Goal: Task Accomplishment & Management: Complete application form

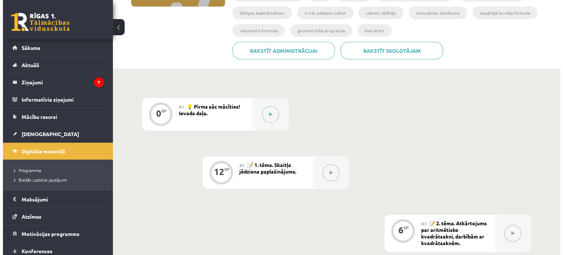
scroll to position [147, 0]
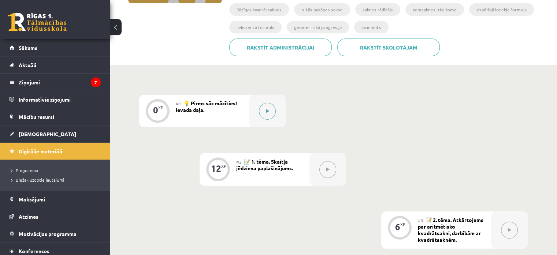
click at [272, 107] on button at bounding box center [267, 111] width 17 height 17
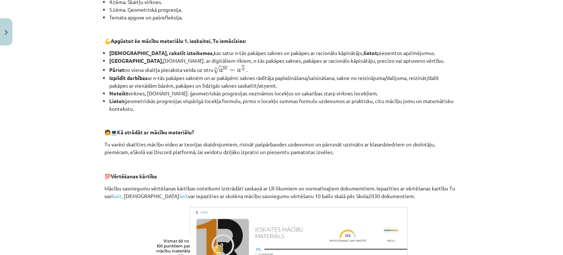
scroll to position [334, 0]
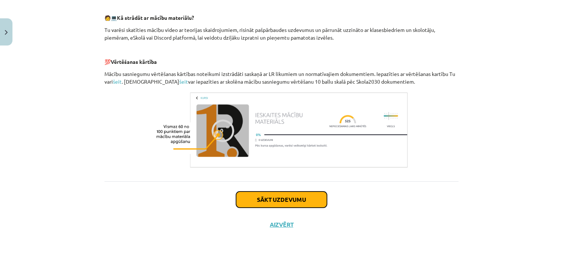
click at [274, 192] on button "Sākt uzdevumu" at bounding box center [281, 199] width 91 height 16
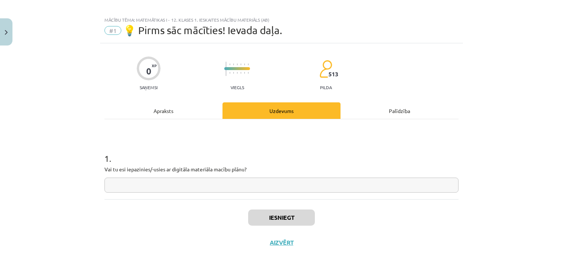
scroll to position [0, 0]
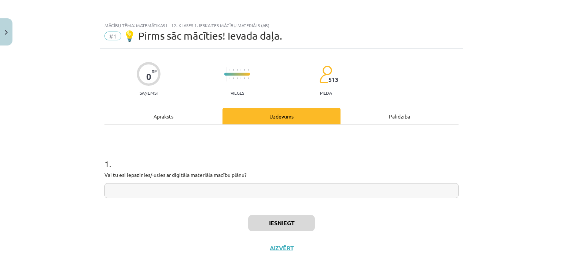
click at [210, 175] on p "Vai tu esi iepazinies/-usies ar digitāla materiāla macību plānu?" at bounding box center [281, 175] width 354 height 8
click at [204, 198] on div "1 . Vai tu esi iepazinies/-usies ar digitāla materiāla macību plānu?" at bounding box center [281, 165] width 354 height 80
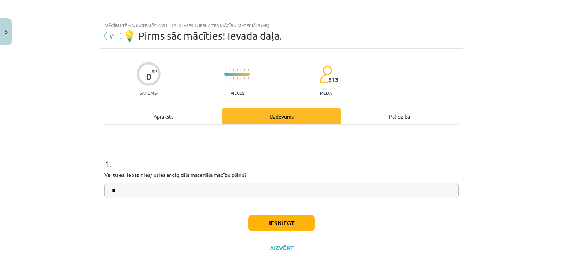
type input "**"
click at [282, 223] on button "Iesniegt" at bounding box center [281, 223] width 67 height 16
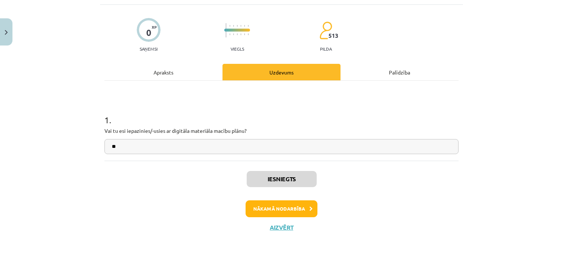
scroll to position [47, 0]
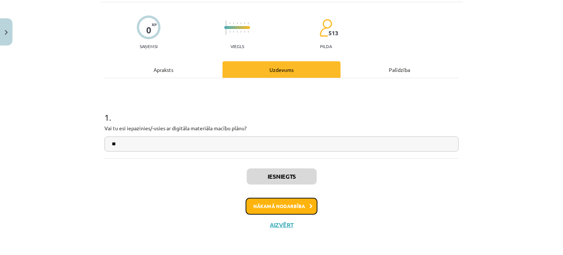
click at [278, 212] on button "Nākamā nodarbība" at bounding box center [281, 205] width 72 height 17
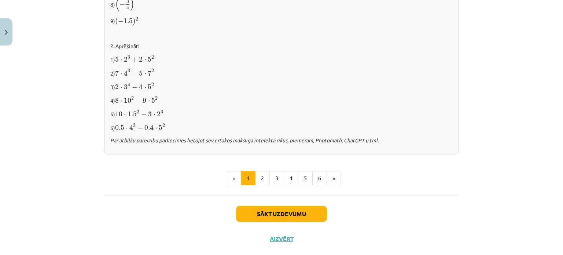
scroll to position [785, 0]
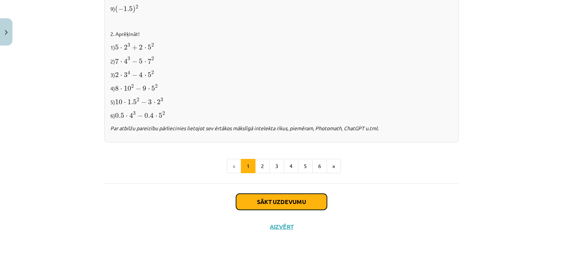
click at [281, 193] on button "Sākt uzdevumu" at bounding box center [281, 201] width 91 height 16
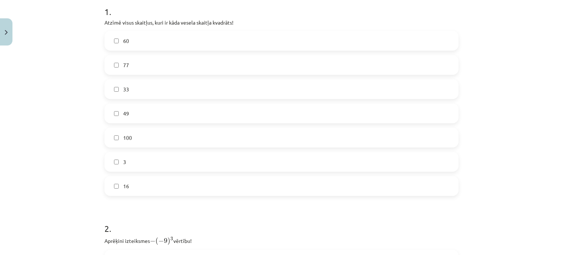
scroll to position [165, 0]
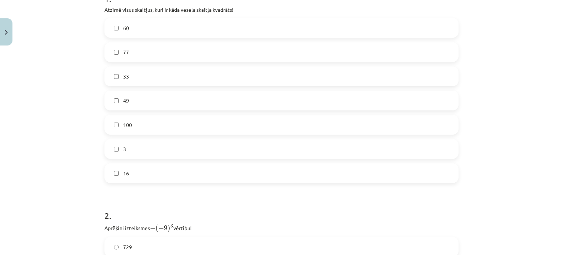
click at [119, 117] on label "100" at bounding box center [281, 124] width 352 height 18
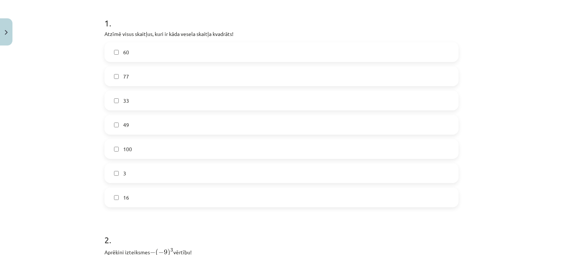
scroll to position [128, 0]
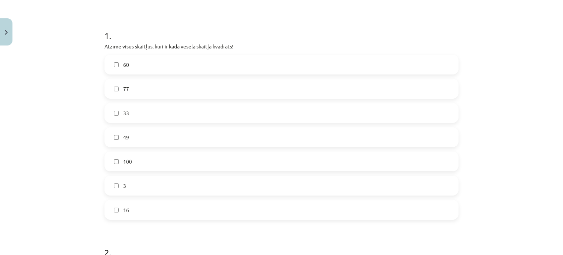
click at [190, 138] on label "49" at bounding box center [281, 137] width 352 height 18
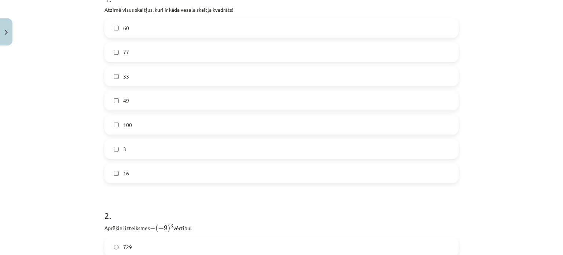
click at [127, 168] on label "16" at bounding box center [281, 173] width 352 height 18
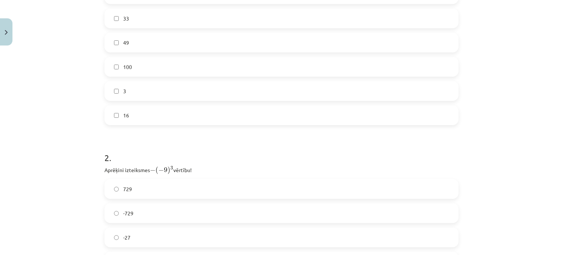
scroll to position [311, 0]
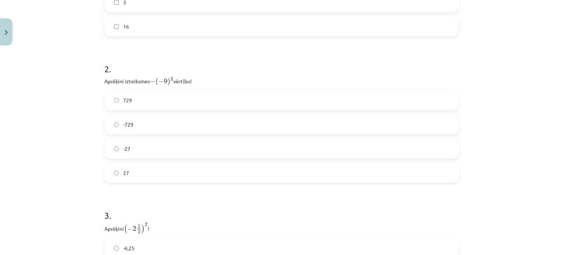
click at [120, 177] on label "27" at bounding box center [281, 172] width 352 height 18
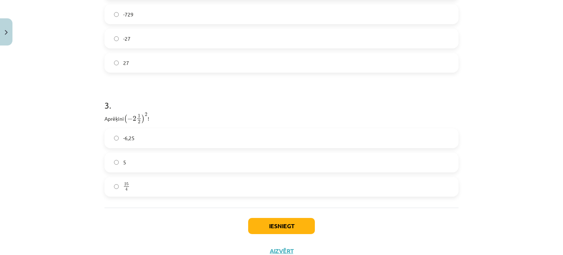
scroll to position [447, 0]
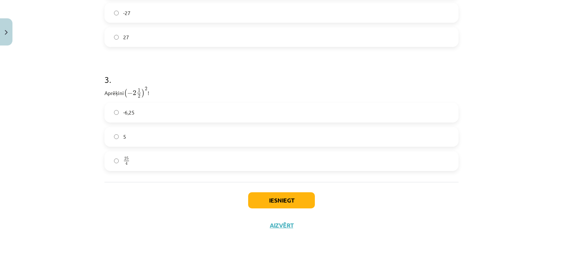
drag, startPoint x: 187, startPoint y: 151, endPoint x: 178, endPoint y: 156, distance: 9.9
click at [186, 152] on label "25 4 25 4" at bounding box center [281, 161] width 352 height 18
click at [286, 198] on button "Iesniegt" at bounding box center [281, 200] width 67 height 16
click at [286, 197] on button "Iesniegt" at bounding box center [281, 200] width 67 height 16
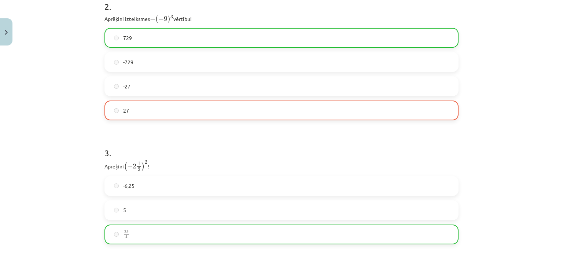
click at [142, 113] on label "27" at bounding box center [281, 110] width 352 height 18
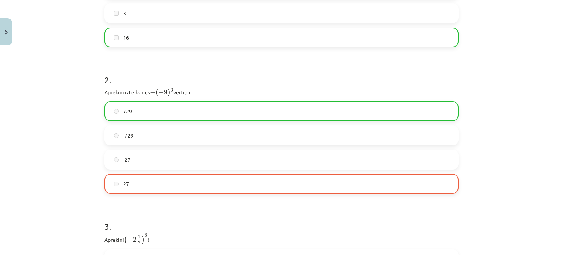
click at [142, 113] on label "729" at bounding box center [281, 111] width 352 height 18
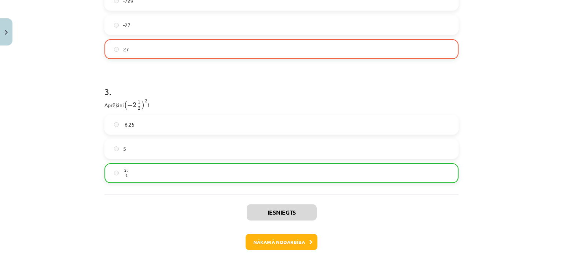
scroll to position [470, 0]
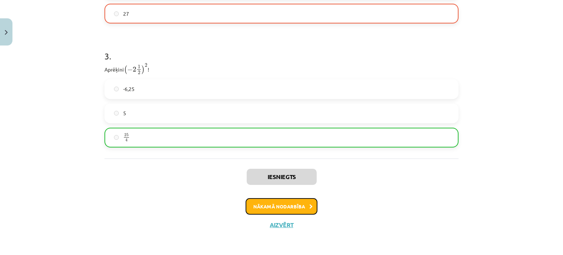
click at [277, 208] on button "Nākamā nodarbība" at bounding box center [281, 206] width 72 height 17
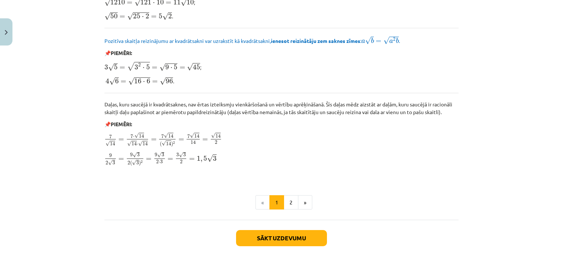
scroll to position [892, 0]
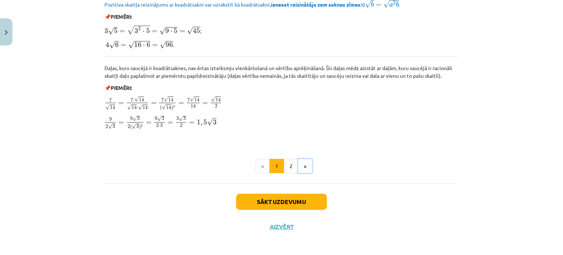
click at [304, 166] on button "»" at bounding box center [305, 166] width 14 height 15
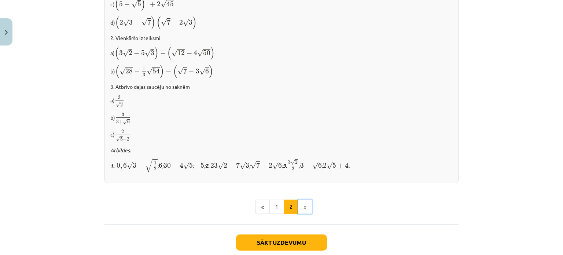
scroll to position [494, 0]
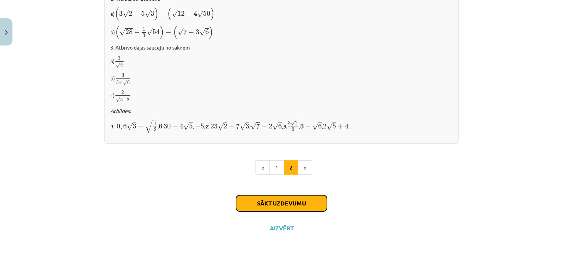
click at [286, 200] on button "Sākt uzdevumu" at bounding box center [281, 203] width 91 height 16
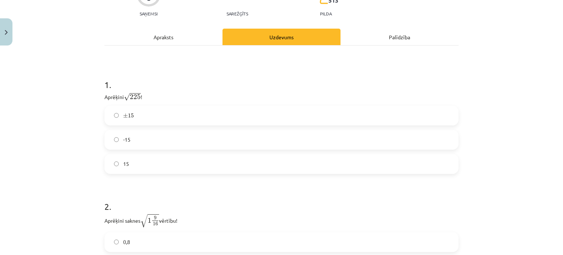
scroll to position [92, 0]
click at [115, 169] on label "15" at bounding box center [281, 163] width 352 height 18
click at [160, 107] on label "± 15 ± 15" at bounding box center [281, 114] width 352 height 18
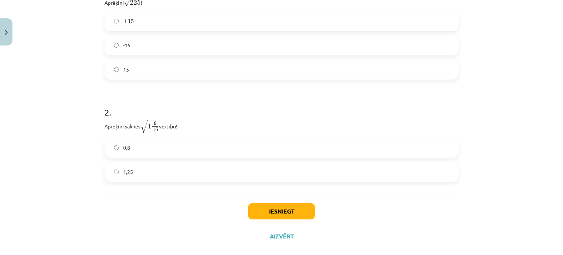
scroll to position [196, 0]
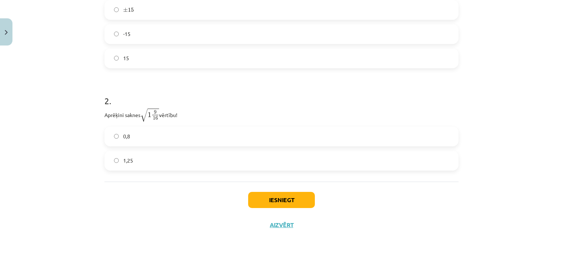
click at [120, 156] on label "1,25" at bounding box center [281, 160] width 352 height 18
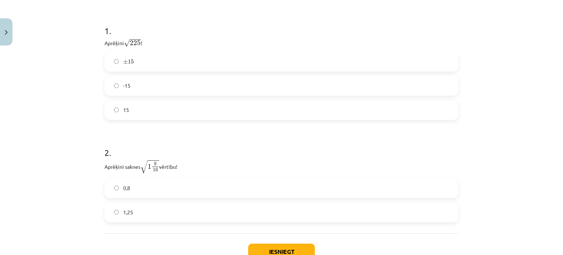
scroll to position [123, 0]
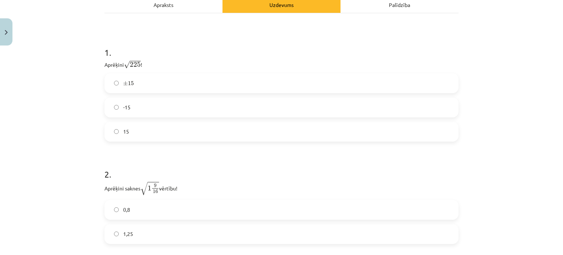
click at [113, 125] on label "15" at bounding box center [281, 131] width 352 height 18
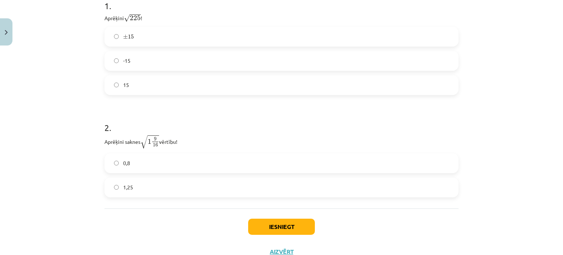
scroll to position [196, 0]
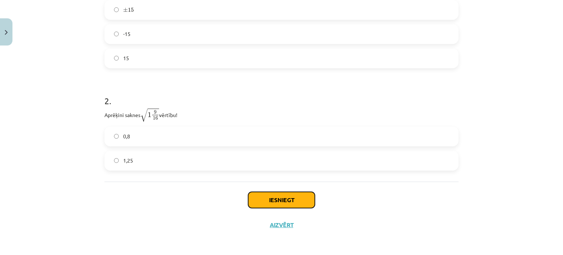
click at [268, 198] on button "Iesniegt" at bounding box center [281, 200] width 67 height 16
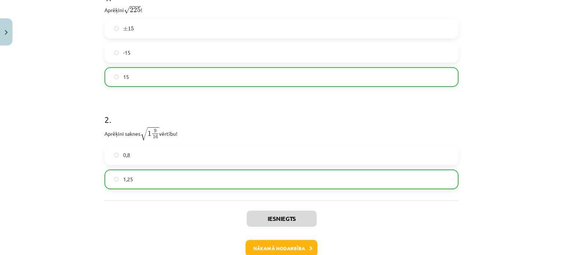
scroll to position [219, 0]
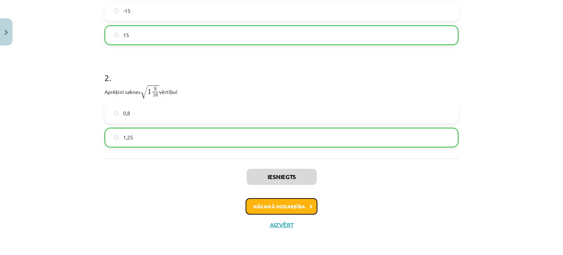
click at [285, 205] on button "Nākamā nodarbība" at bounding box center [281, 206] width 72 height 17
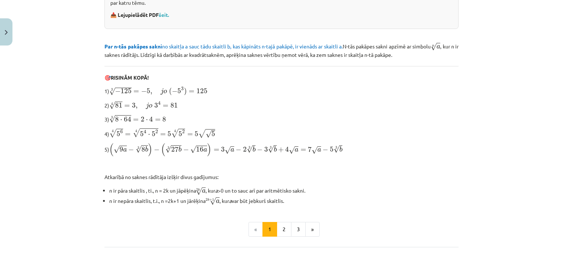
scroll to position [246, 0]
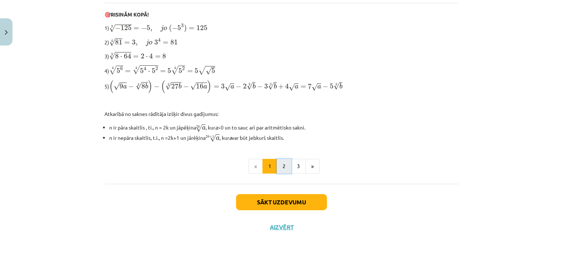
click at [281, 168] on button "2" at bounding box center [284, 166] width 15 height 15
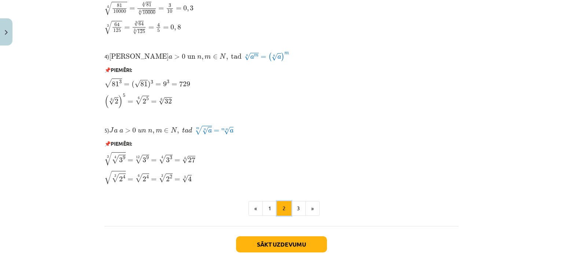
scroll to position [623, 0]
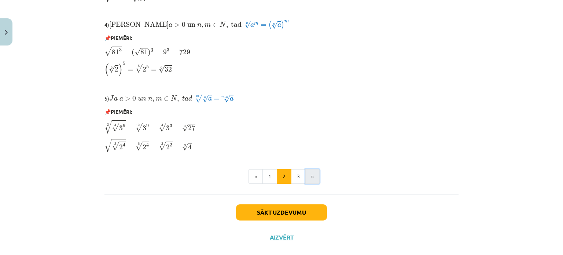
click at [306, 179] on button "»" at bounding box center [312, 176] width 14 height 15
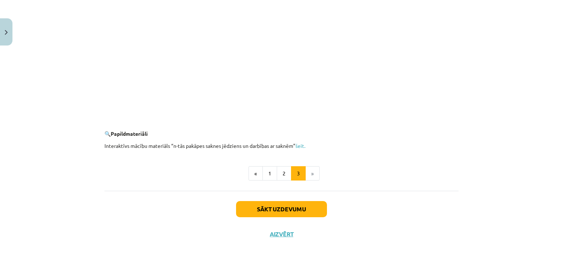
scroll to position [1342, 0]
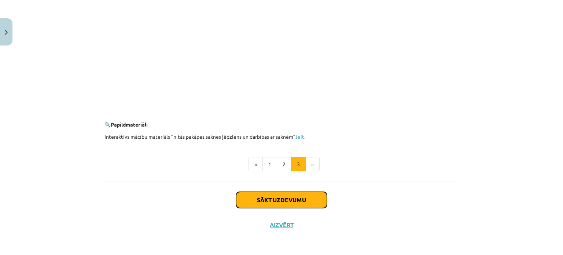
click at [297, 195] on button "Sākt uzdevumu" at bounding box center [281, 200] width 91 height 16
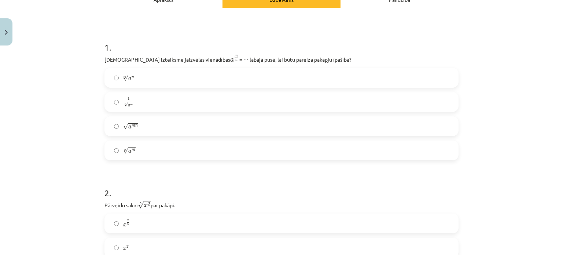
scroll to position [128, 0]
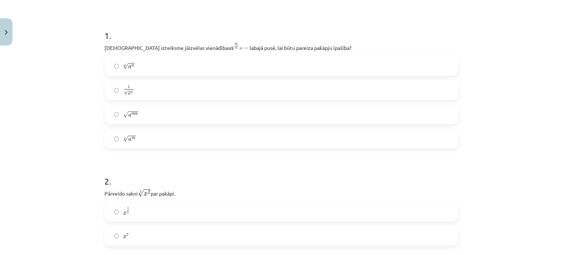
click at [146, 140] on label "n √ a m a m n" at bounding box center [281, 138] width 352 height 18
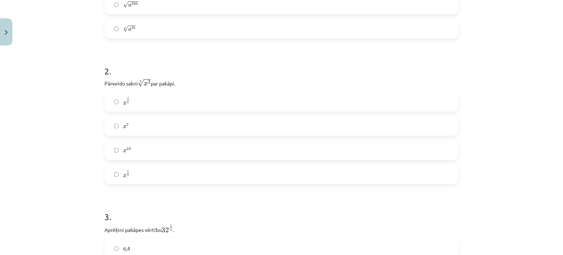
scroll to position [275, 0]
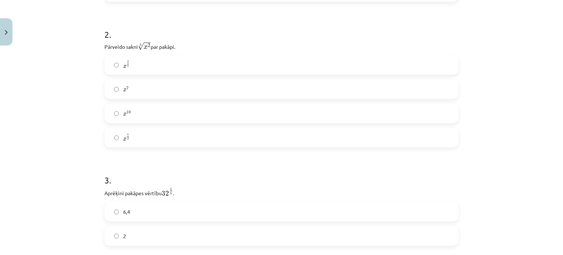
click at [117, 138] on label "x 5 2 x 5 2" at bounding box center [281, 137] width 352 height 18
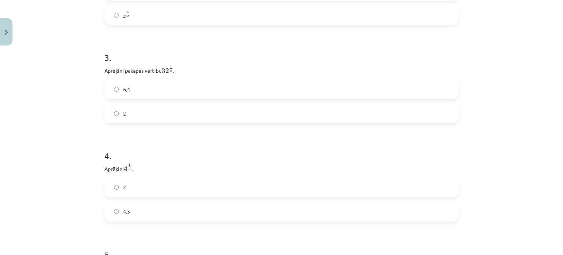
scroll to position [385, 0]
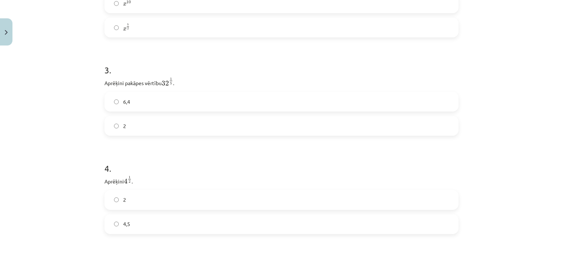
click at [154, 122] on label "2" at bounding box center [281, 125] width 352 height 18
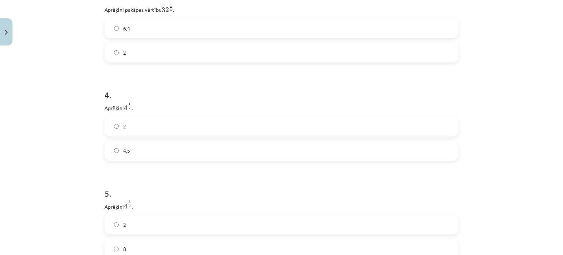
click at [146, 123] on label "2" at bounding box center [281, 126] width 352 height 18
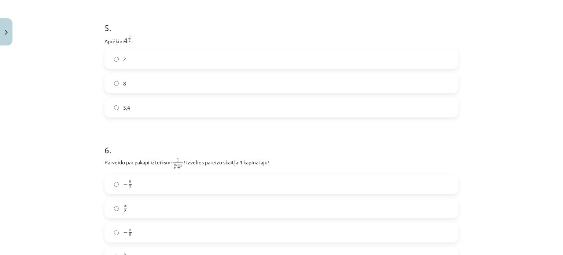
scroll to position [641, 0]
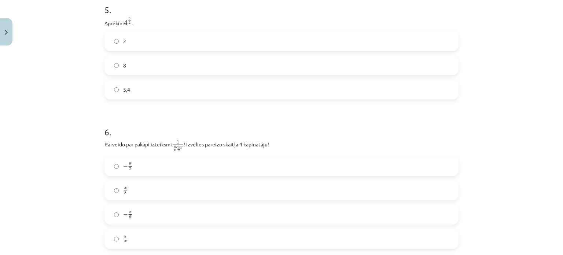
click at [114, 62] on label "8" at bounding box center [281, 65] width 352 height 18
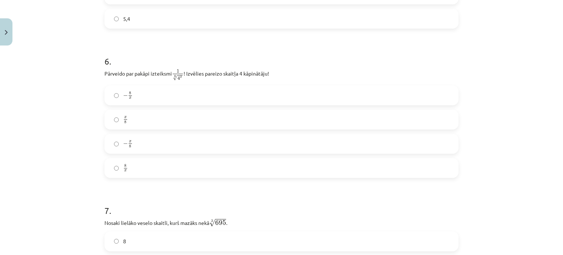
scroll to position [714, 0]
click at [125, 136] on label "− x 8 − x 8" at bounding box center [281, 141] width 352 height 18
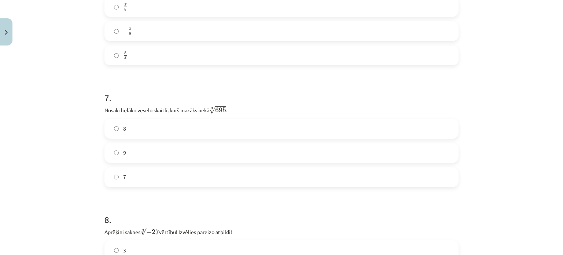
scroll to position [861, 0]
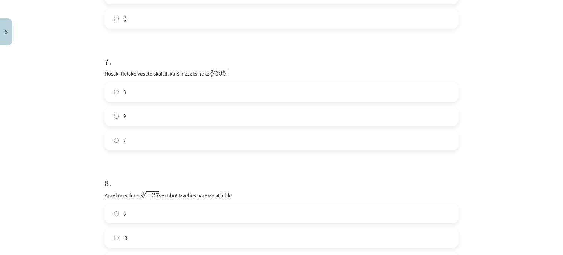
click at [116, 87] on label "8" at bounding box center [281, 92] width 352 height 18
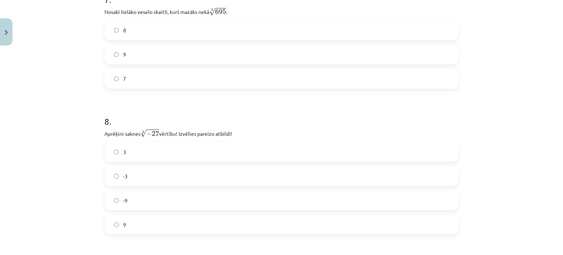
scroll to position [934, 0]
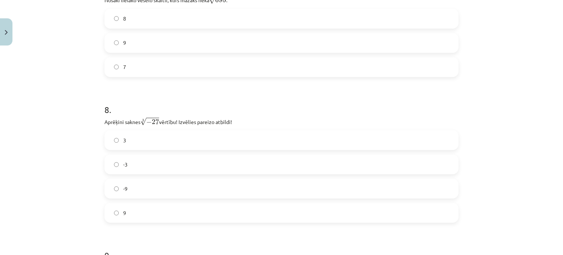
click at [110, 164] on label "-3" at bounding box center [281, 164] width 352 height 18
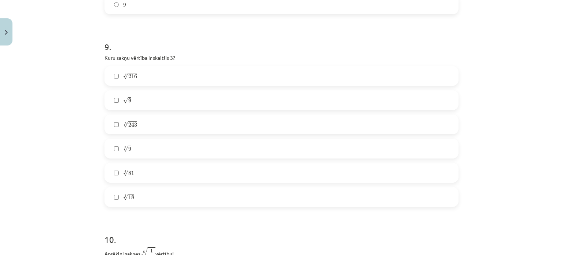
scroll to position [1154, 0]
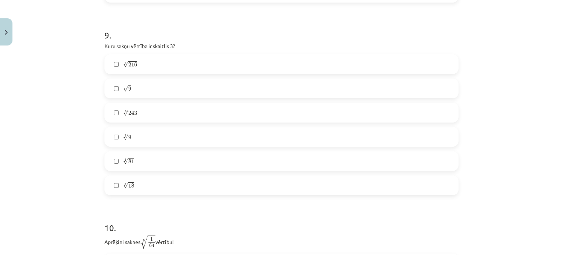
click at [114, 109] on label "5 √ 243 243 5" at bounding box center [281, 112] width 352 height 18
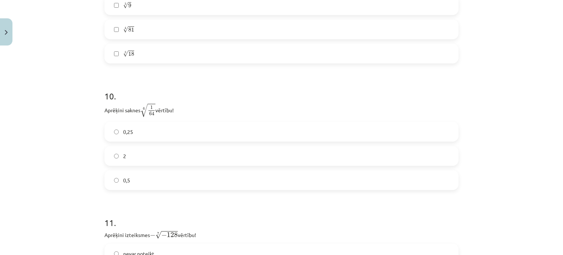
scroll to position [1322, 0]
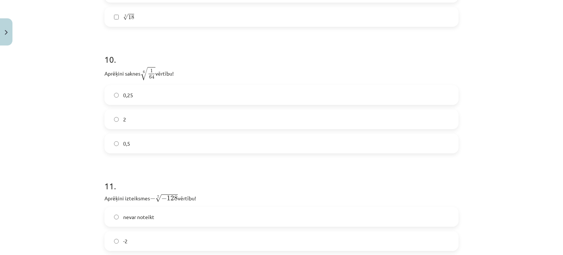
click at [117, 143] on label "0,5" at bounding box center [281, 143] width 352 height 18
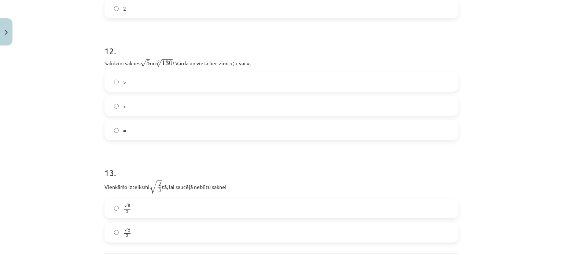
scroll to position [1432, 0]
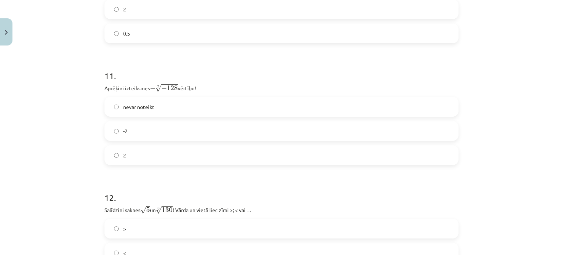
click at [177, 114] on label "nevar noteikt" at bounding box center [281, 106] width 352 height 18
drag, startPoint x: 107, startPoint y: 159, endPoint x: 116, endPoint y: 152, distance: 10.9
click at [116, 152] on label "2" at bounding box center [281, 155] width 352 height 18
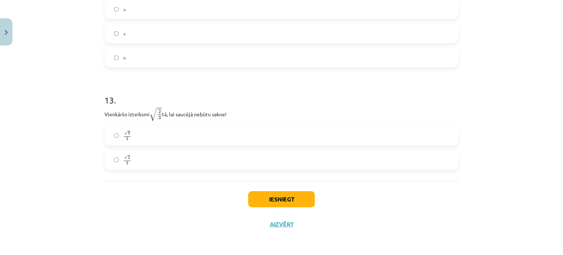
scroll to position [1542, 0]
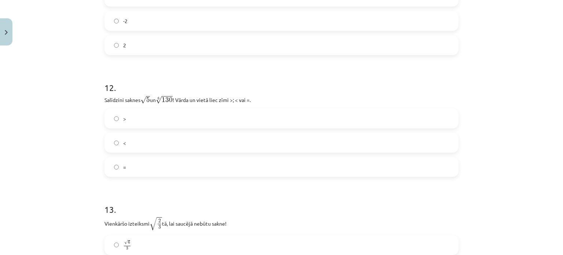
click at [129, 124] on label ">" at bounding box center [281, 118] width 352 height 18
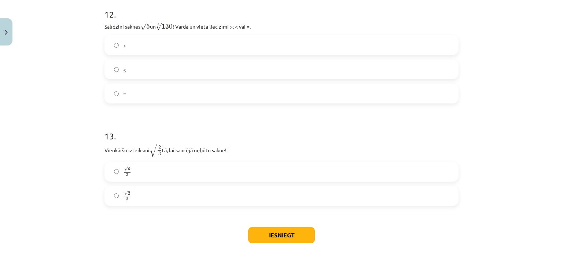
click at [112, 67] on label "<" at bounding box center [281, 69] width 352 height 18
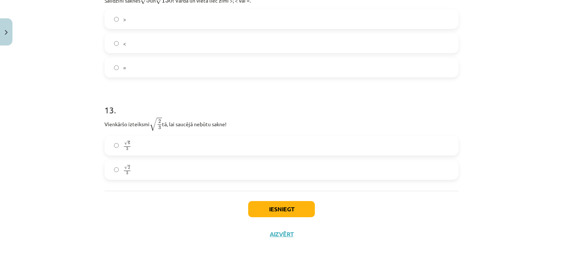
scroll to position [1652, 0]
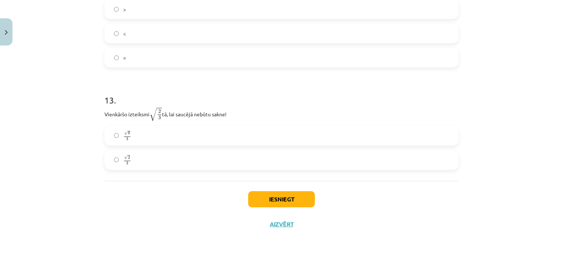
click at [141, 129] on label "√ 6 3 6 3" at bounding box center [281, 135] width 352 height 18
click at [291, 194] on button "Iesniegt" at bounding box center [281, 199] width 67 height 16
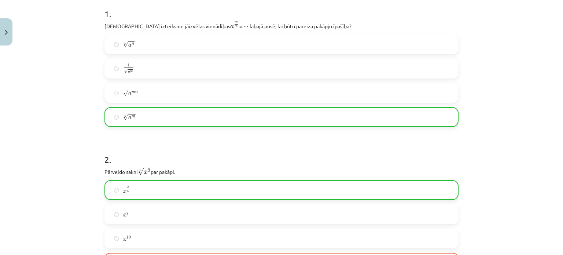
scroll to position [260, 0]
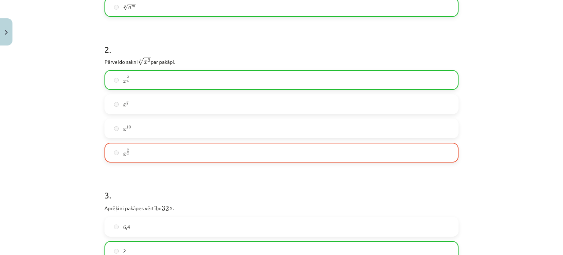
click at [187, 151] on label "x 5 2 x 5 2" at bounding box center [281, 152] width 352 height 18
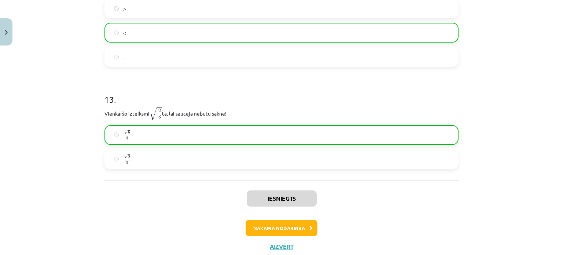
scroll to position [1675, 0]
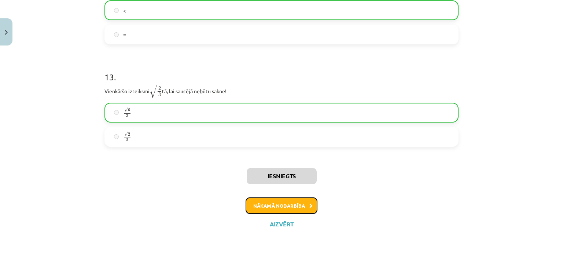
click at [281, 204] on button "Nākamā nodarbība" at bounding box center [281, 205] width 72 height 17
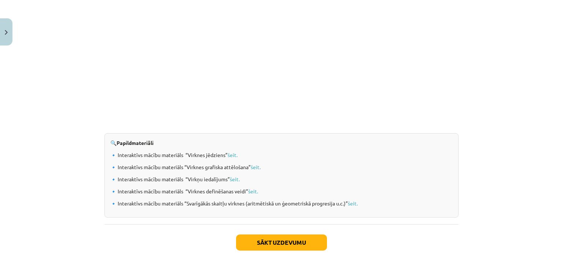
scroll to position [771, 0]
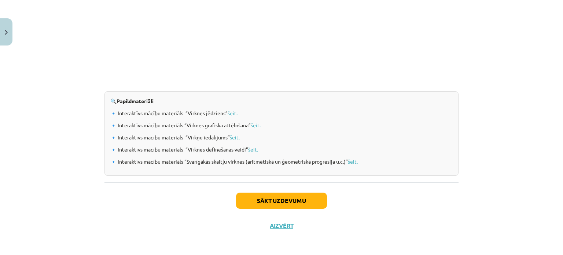
click at [277, 209] on div "Sākt uzdevumu Aizvērt" at bounding box center [281, 207] width 354 height 51
click at [267, 204] on button "Sākt uzdevumu" at bounding box center [281, 200] width 91 height 16
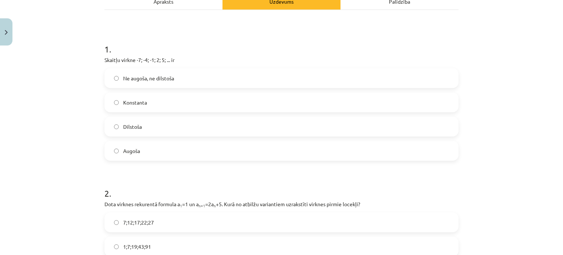
scroll to position [128, 0]
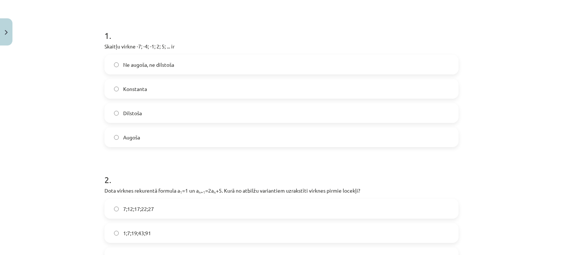
click at [166, 141] on label "Augoša" at bounding box center [281, 137] width 352 height 18
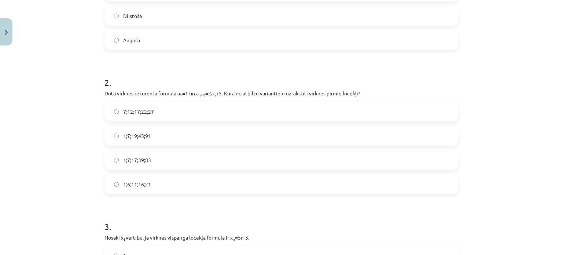
scroll to position [238, 0]
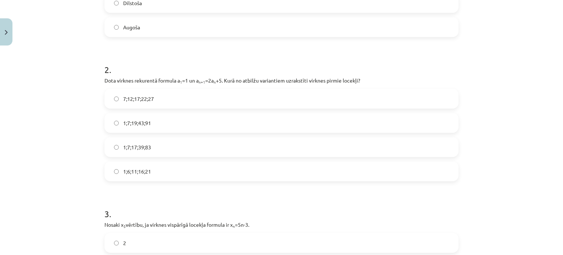
click at [138, 125] on span "1;7;19;43;91" at bounding box center [137, 123] width 28 height 8
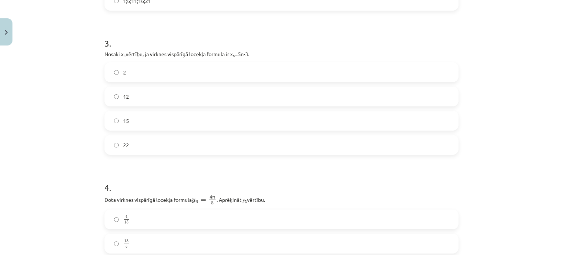
scroll to position [421, 0]
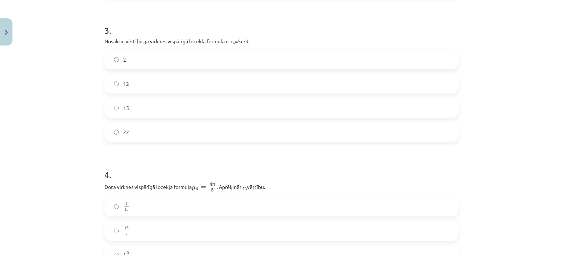
click at [119, 87] on label "12" at bounding box center [281, 83] width 352 height 18
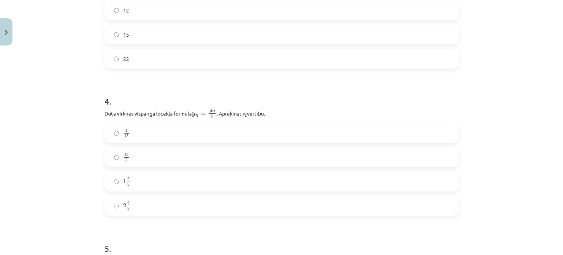
scroll to position [531, 0]
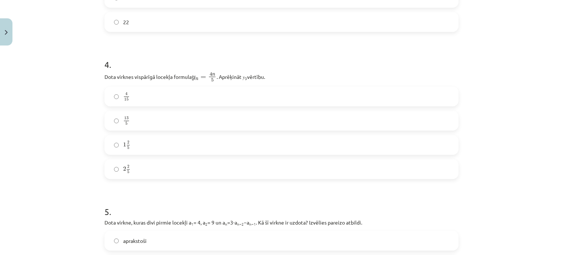
click at [113, 164] on label "2 2 5 2 2 5" at bounding box center [281, 169] width 352 height 18
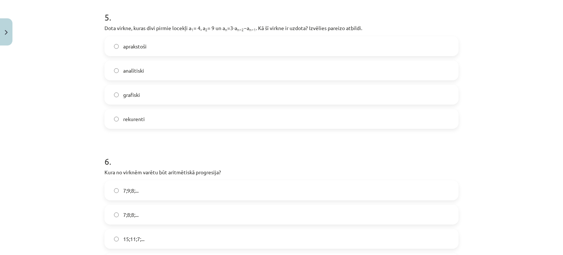
scroll to position [681, 0]
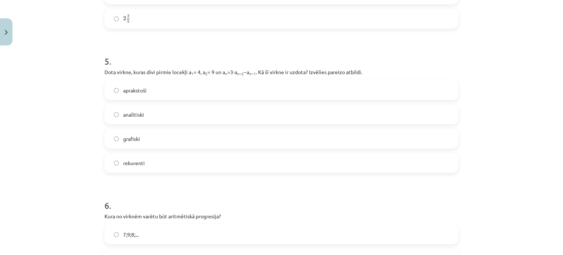
click at [136, 90] on span "aprakstoši" at bounding box center [134, 90] width 23 height 8
click at [117, 155] on label "rekurenti" at bounding box center [281, 162] width 352 height 18
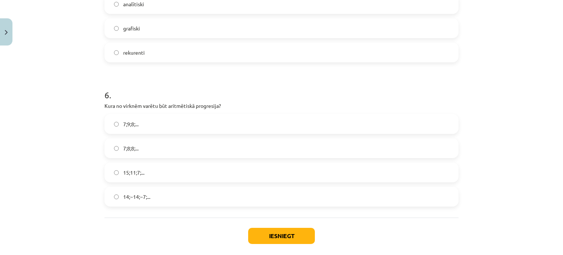
scroll to position [828, 0]
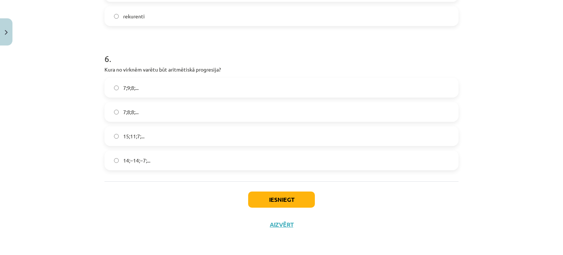
click at [111, 131] on label "15;11;7;..." at bounding box center [281, 136] width 352 height 18
click at [244, 199] on div "Iesniegt Aizvērt" at bounding box center [281, 206] width 354 height 51
click at [253, 200] on button "Iesniegt" at bounding box center [281, 199] width 67 height 16
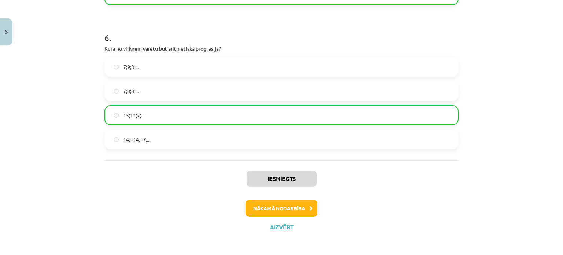
scroll to position [851, 0]
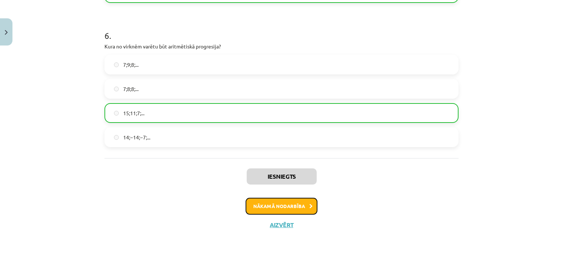
click at [298, 203] on button "Nākamā nodarbība" at bounding box center [281, 205] width 72 height 17
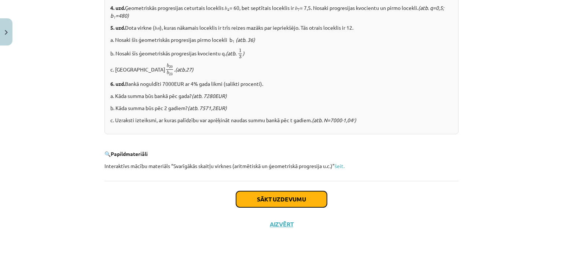
click at [263, 194] on button "Sākt uzdevumu" at bounding box center [281, 199] width 91 height 16
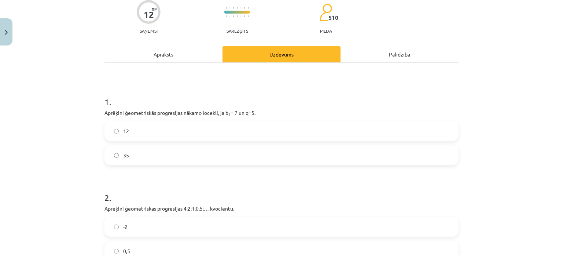
scroll to position [73, 0]
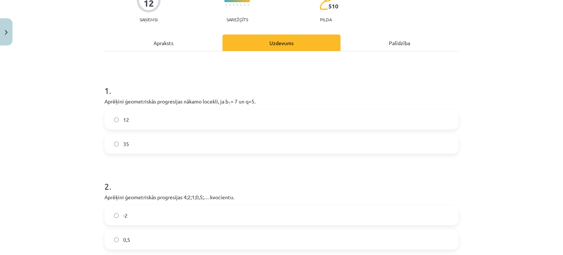
click at [185, 142] on label "35" at bounding box center [281, 143] width 352 height 18
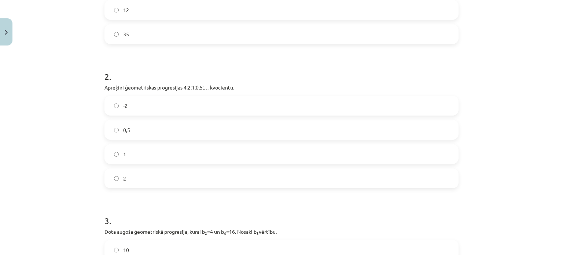
scroll to position [183, 0]
drag, startPoint x: 266, startPoint y: 73, endPoint x: 83, endPoint y: 68, distance: 183.2
click at [83, 68] on div "Mācību tēma: Matemātikas i - 12. klases 1. ieskaites mācību materiāls (ab) #6 📝…" at bounding box center [281, 127] width 563 height 255
click at [154, 82] on div "2 . Aprēķini ģeometriskās progresijas 4;2;1;0,5;… kvocientu. -2 0,5 1 2" at bounding box center [281, 122] width 354 height 129
click at [130, 129] on label "0,5" at bounding box center [281, 129] width 352 height 18
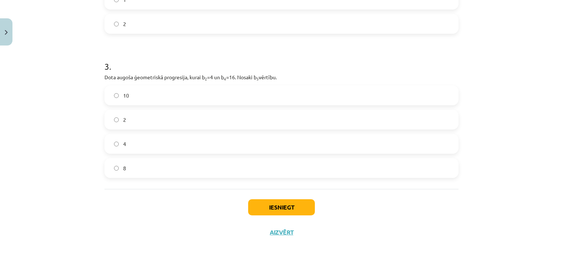
scroll to position [345, 0]
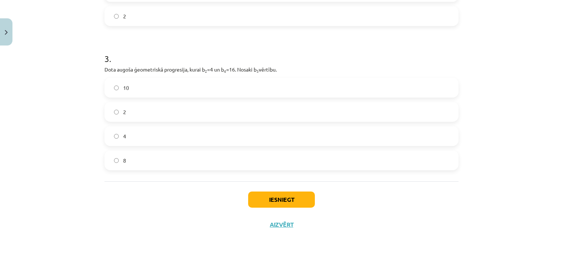
click at [118, 162] on label "8" at bounding box center [281, 160] width 352 height 18
click at [296, 192] on button "Iesniegt" at bounding box center [281, 199] width 67 height 16
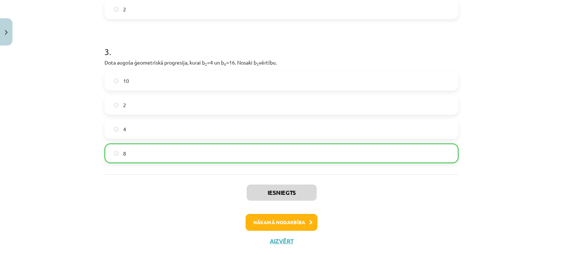
scroll to position [368, 0]
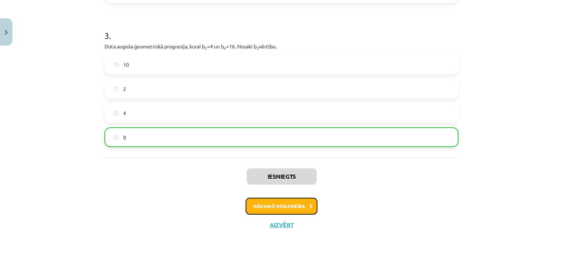
click at [294, 207] on button "Nākamā nodarbība" at bounding box center [281, 205] width 72 height 17
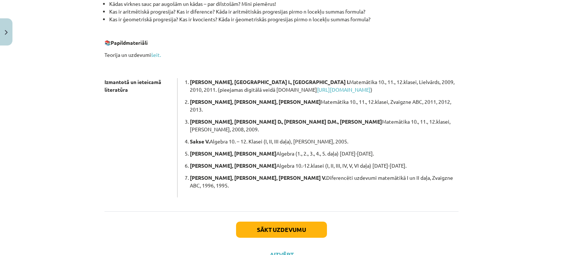
scroll to position [208, 0]
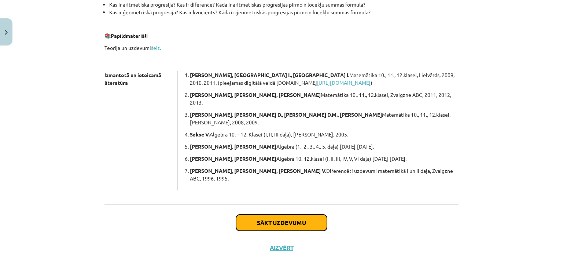
click at [291, 214] on button "Sākt uzdevumu" at bounding box center [281, 222] width 91 height 16
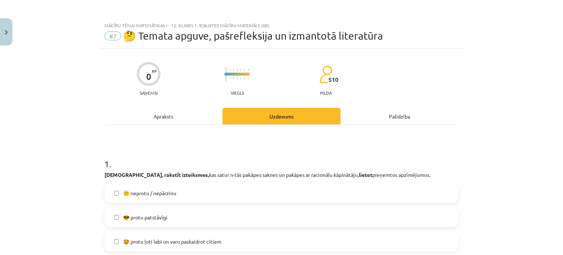
scroll to position [147, 0]
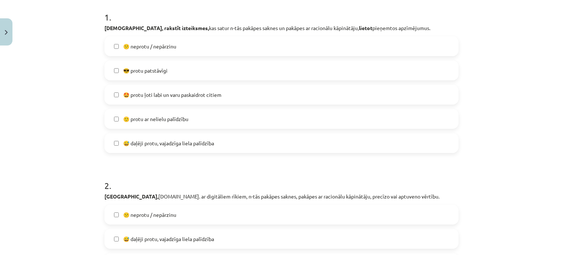
click at [137, 98] on span "🤩 protu ļoti labi un varu paskaidrot citiem" at bounding box center [172, 95] width 98 height 8
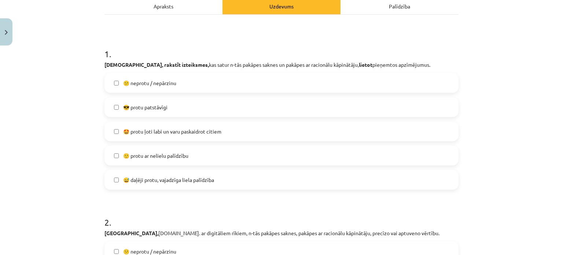
scroll to position [110, 0]
drag, startPoint x: 95, startPoint y: 59, endPoint x: 202, endPoint y: 67, distance: 107.6
click at [202, 67] on div "Mācību tēma: Matemātikas i - 12. klases 1. ieskaites mācību materiāls (ab) #7 🤔…" at bounding box center [281, 127] width 563 height 255
click at [202, 74] on label "😕 neprotu / nepārzinu" at bounding box center [281, 83] width 352 height 18
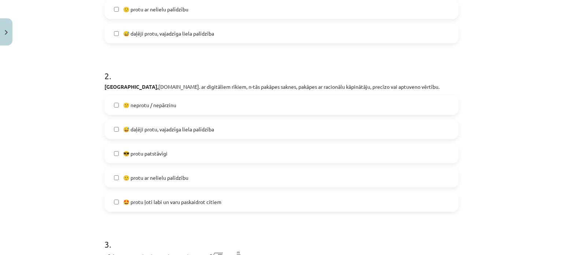
scroll to position [256, 0]
click at [139, 152] on span "😎 protu patstāvīgi" at bounding box center [145, 153] width 44 height 8
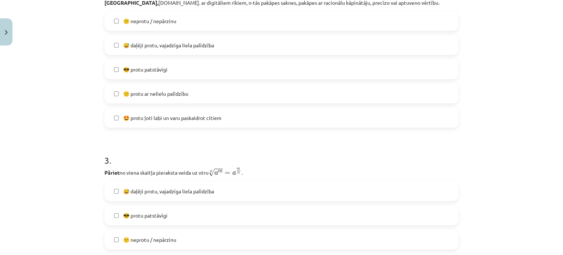
scroll to position [440, 0]
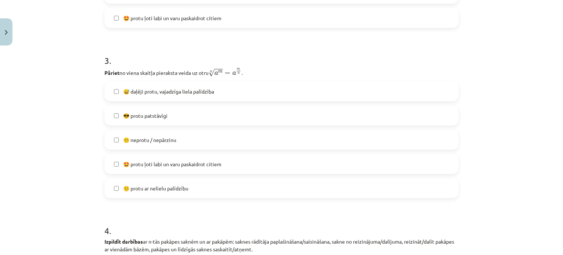
click at [164, 111] on label "😎 protu patstāvīgi" at bounding box center [281, 115] width 352 height 18
click at [202, 165] on span "🤩 protu ļoti labi un varu paskaidrot citiem" at bounding box center [172, 164] width 98 height 8
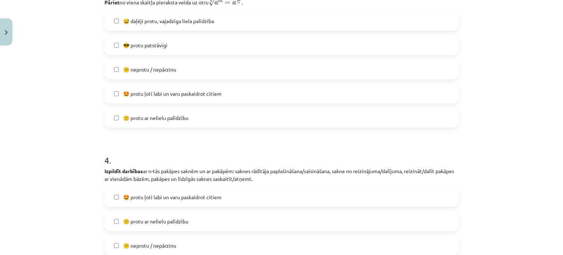
scroll to position [586, 0]
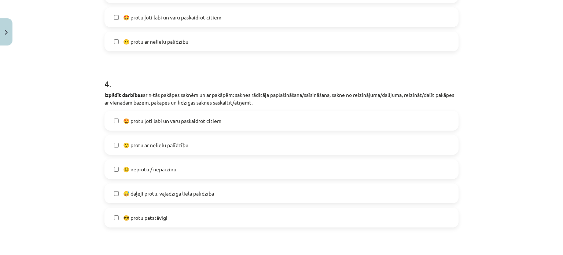
click at [224, 114] on label "🤩 protu ļoti labi un varu paskaidrot citiem" at bounding box center [281, 120] width 352 height 18
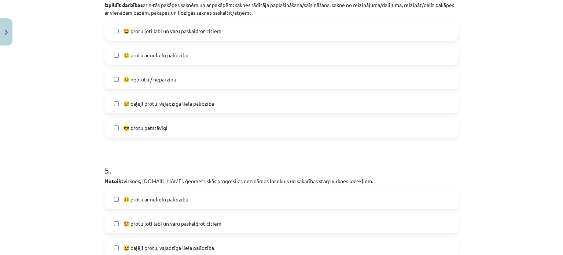
scroll to position [806, 0]
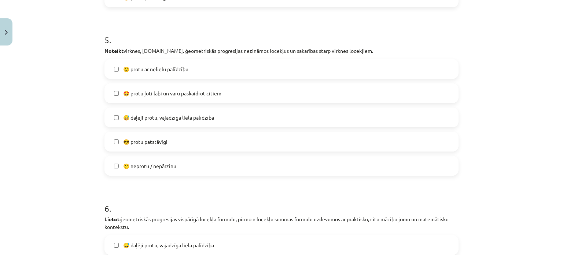
click at [213, 137] on label "😎 protu patstāvīgi" at bounding box center [281, 141] width 352 height 18
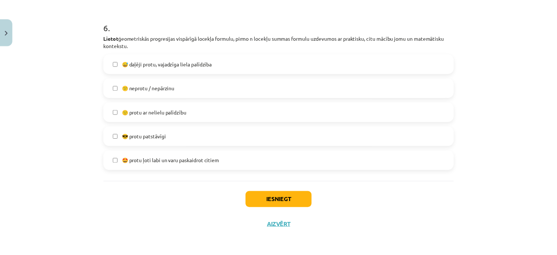
scroll to position [987, 0]
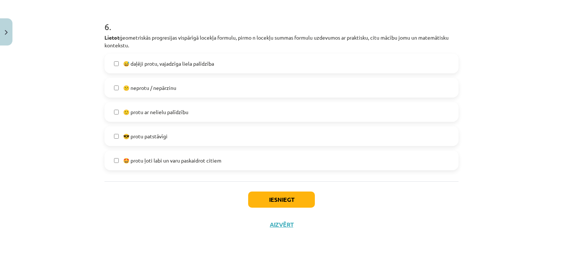
click at [220, 135] on label "😎 protu patstāvīgi" at bounding box center [281, 136] width 352 height 18
click at [280, 204] on button "Iesniegt" at bounding box center [281, 199] width 67 height 16
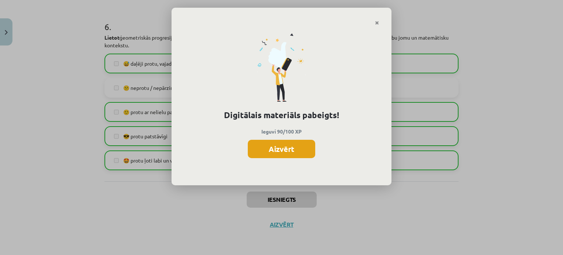
click at [307, 144] on button "Aizvērt" at bounding box center [281, 149] width 67 height 18
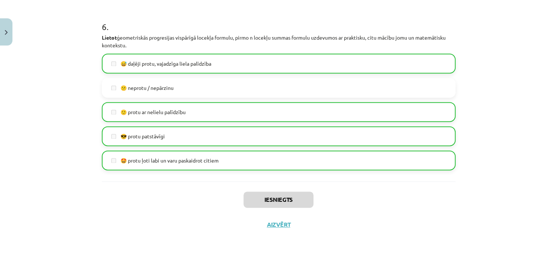
scroll to position [293, 0]
click at [285, 221] on button "Aizvērt" at bounding box center [279, 223] width 28 height 7
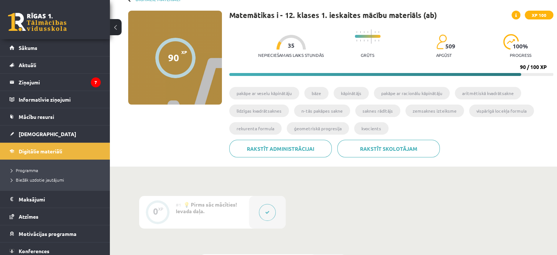
scroll to position [0, 0]
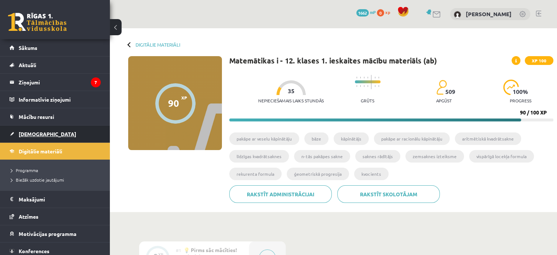
click at [38, 134] on span "[DEMOGRAPHIC_DATA]" at bounding box center [48, 133] width 58 height 7
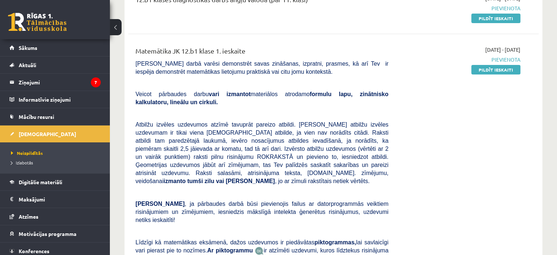
scroll to position [110, 0]
click at [496, 70] on link "Pildīt ieskaiti" at bounding box center [495, 70] width 49 height 10
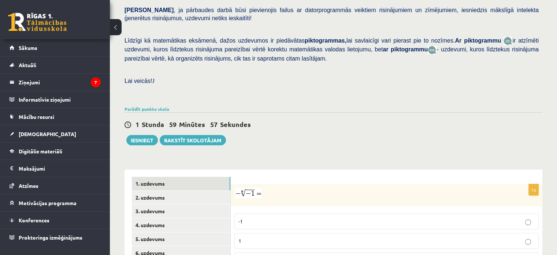
scroll to position [218, 0]
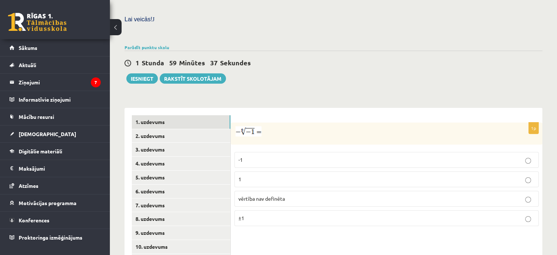
click at [242, 175] on p "1" at bounding box center [386, 179] width 296 height 8
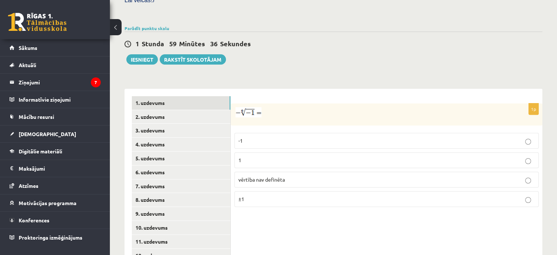
scroll to position [255, 0]
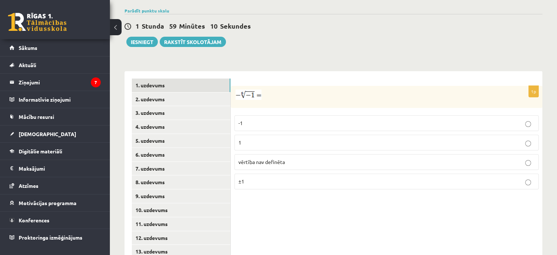
click at [252, 158] on span "vērtība nav definēta" at bounding box center [261, 161] width 47 height 7
click at [149, 92] on link "2. uzdevums" at bounding box center [181, 99] width 99 height 14
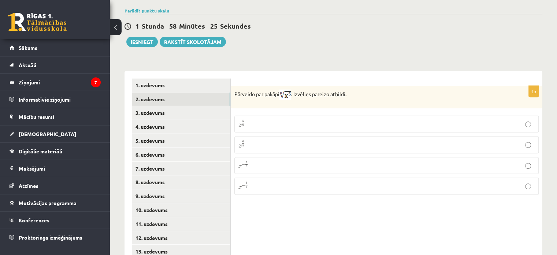
click at [249, 119] on p "x 5 6 x 5 6" at bounding box center [386, 123] width 296 height 9
click at [149, 106] on link "3. uzdevums" at bounding box center [181, 113] width 99 height 14
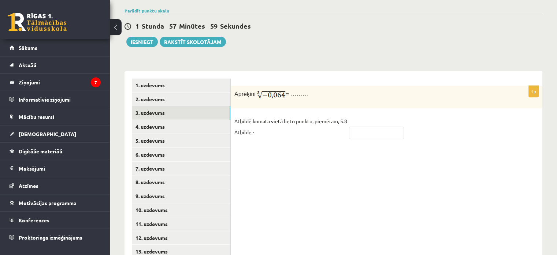
scroll to position [292, 0]
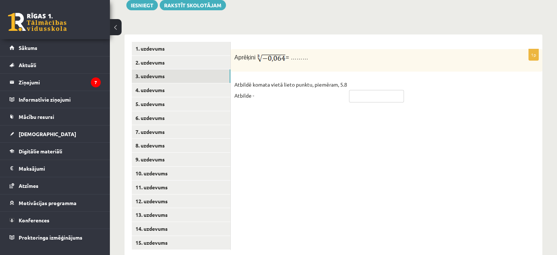
click at [379, 90] on input "text" at bounding box center [376, 96] width 55 height 12
click at [357, 90] on input "text" at bounding box center [376, 96] width 55 height 12
click at [351, 90] on input "***" at bounding box center [376, 96] width 55 height 12
type input "****"
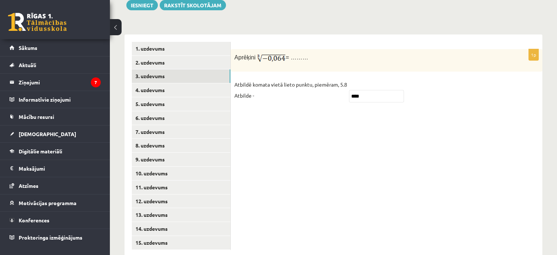
click at [374, 86] on fieldset "Atbildē komata vietā lieto punktu, piemēram, 5.8 Atbilde - ****" at bounding box center [386, 92] width 304 height 26
click at [375, 90] on input "****" at bounding box center [376, 96] width 55 height 12
click at [355, 90] on input "****" at bounding box center [376, 96] width 55 height 12
click at [352, 90] on input "****" at bounding box center [376, 96] width 55 height 12
click at [166, 83] on link "4. uzdevums" at bounding box center [181, 90] width 99 height 14
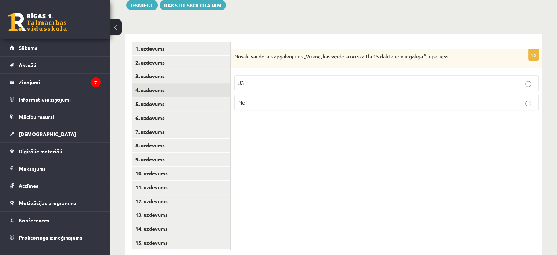
click at [478, 75] on label "Jā" at bounding box center [386, 83] width 304 height 16
click at [152, 97] on link "5. uzdevums" at bounding box center [181, 104] width 99 height 14
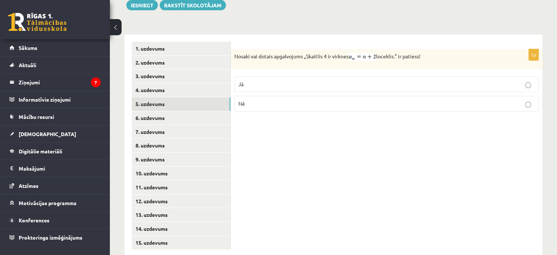
click at [416, 80] on p "Jā" at bounding box center [386, 84] width 296 height 8
click at [144, 111] on link "6. uzdevums" at bounding box center [181, 118] width 99 height 14
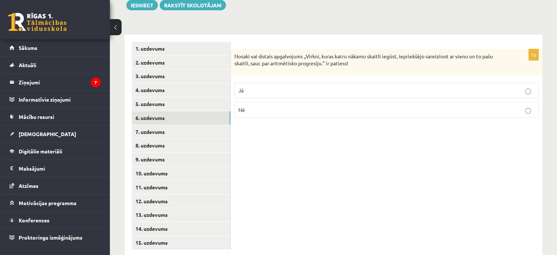
click at [324, 106] on p "Nē" at bounding box center [386, 110] width 296 height 8
click at [152, 125] on link "7. uzdevums" at bounding box center [181, 132] width 99 height 14
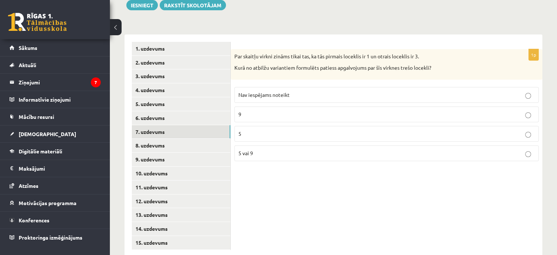
click at [336, 87] on label "Nav iespējams noteikt" at bounding box center [386, 95] width 304 height 16
click at [331, 110] on p "9" at bounding box center [386, 114] width 296 height 8
click at [310, 149] on p "5 vai 9" at bounding box center [386, 153] width 296 height 8
click at [154, 138] on link "8. uzdevums" at bounding box center [181, 145] width 99 height 14
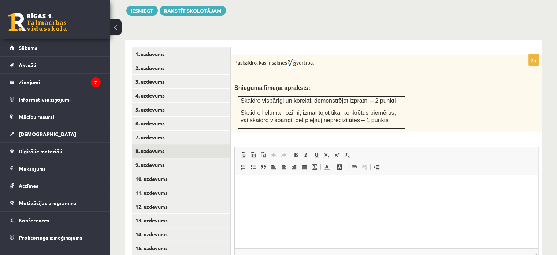
scroll to position [299, 0]
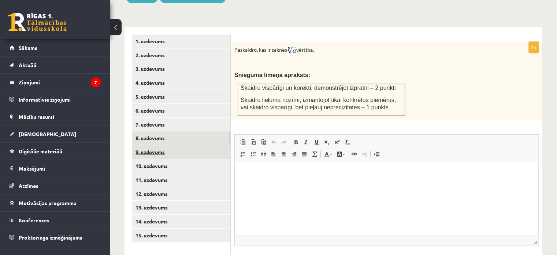
click at [159, 145] on link "9. uzdevums" at bounding box center [181, 152] width 99 height 14
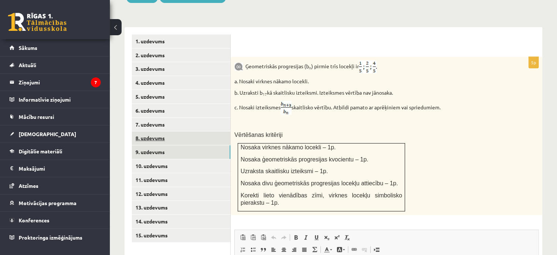
scroll to position [0, 0]
click at [156, 131] on link "8. uzdevums" at bounding box center [181, 138] width 99 height 14
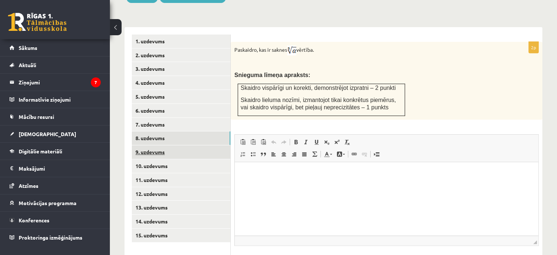
click at [152, 145] on link "9. uzdevums" at bounding box center [181, 152] width 99 height 14
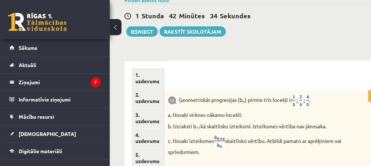
scroll to position [370, 0]
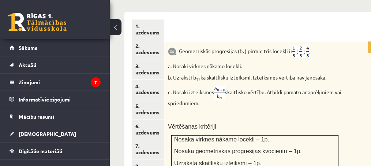
drag, startPoint x: 238, startPoint y: 114, endPoint x: 223, endPoint y: 119, distance: 15.1
click at [231, 136] on span "Nosaka virknes nākamo locekli – 1p." at bounding box center [221, 139] width 95 height 6
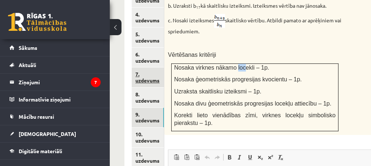
scroll to position [468, 0]
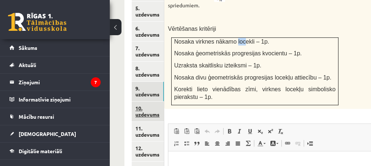
click at [144, 101] on link "10. uzdevums" at bounding box center [148, 111] width 32 height 20
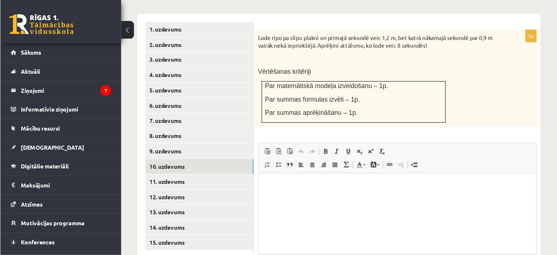
scroll to position [322, 0]
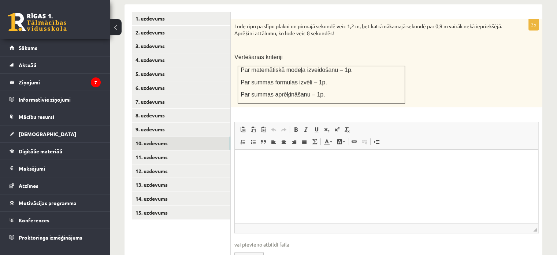
drag, startPoint x: 375, startPoint y: 2, endPoint x: 310, endPoint y: 36, distance: 73.7
click at [310, 53] on p "Vērtēšanas kritēriji" at bounding box center [368, 57] width 268 height 8
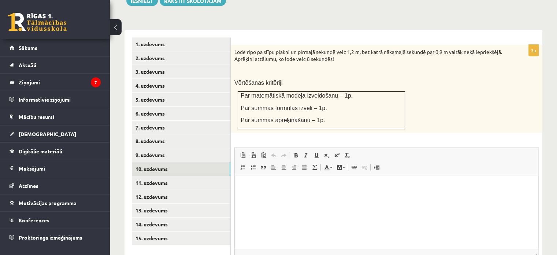
scroll to position [285, 0]
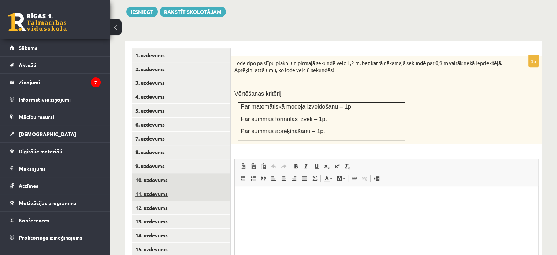
click at [154, 187] on link "11. uzdevums" at bounding box center [181, 194] width 99 height 14
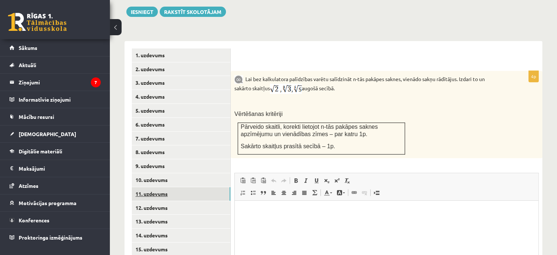
scroll to position [0, 0]
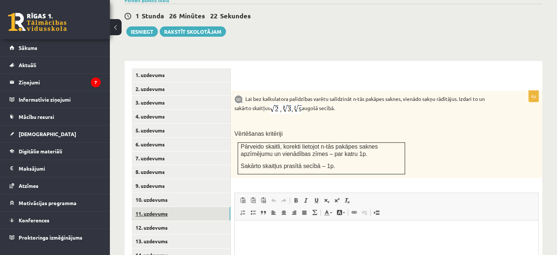
click at [147, 172] on ul "1. uzdevums 2. uzdevums 3. uzdevums 4. uzdevums 5. uzdevums 6. uzdevums 7. uzde…" at bounding box center [181, 206] width 99 height 277
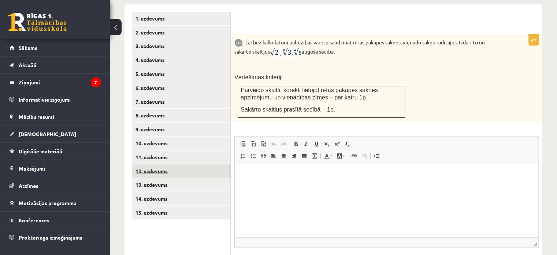
click at [158, 164] on link "12. uzdevums" at bounding box center [181, 171] width 99 height 14
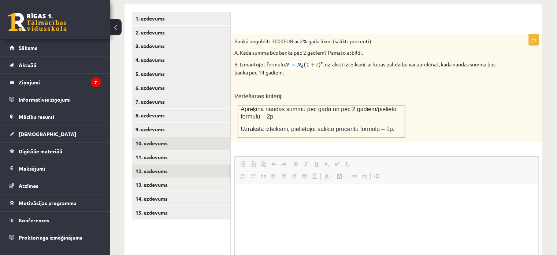
scroll to position [0, 0]
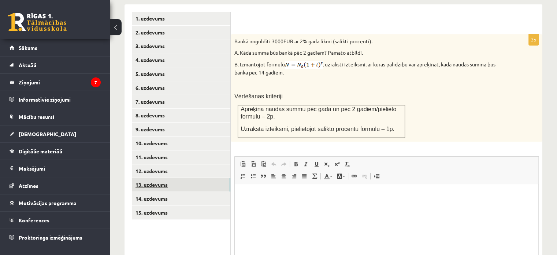
click at [166, 178] on link "13. uzdevums" at bounding box center [181, 185] width 99 height 14
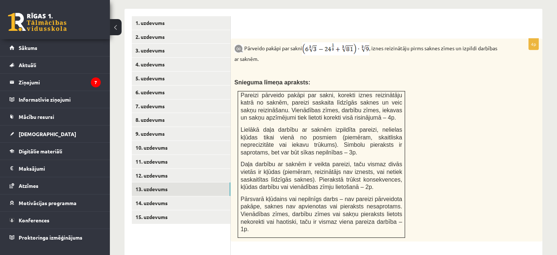
scroll to position [322, 0]
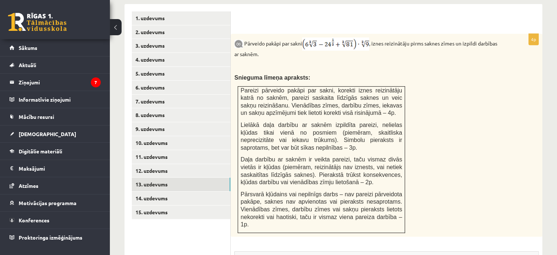
drag, startPoint x: 395, startPoint y: 110, endPoint x: 371, endPoint y: 160, distance: 55.9
click at [379, 151] on td "Pareizi pārveido pakāpi par sakni, korekti iznes reizinātāju katrā no saknēm, p…" at bounding box center [321, 159] width 167 height 146
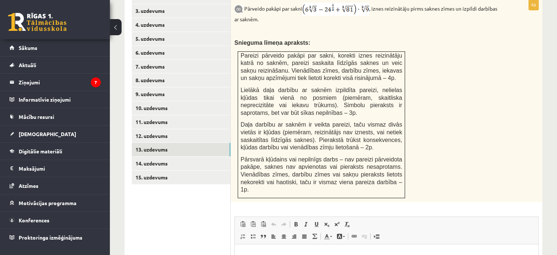
scroll to position [359, 0]
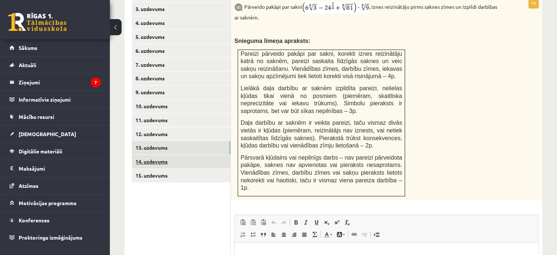
click at [160, 155] on link "14. uzdevums" at bounding box center [181, 162] width 99 height 14
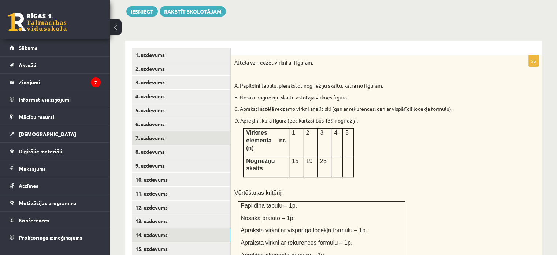
scroll to position [0, 0]
drag, startPoint x: 389, startPoint y: 81, endPoint x: 393, endPoint y: 80, distance: 4.6
click at [393, 94] on p "B. Nosaki nogriežņu skaitu astotajā virknes figūrā." at bounding box center [368, 97] width 268 height 7
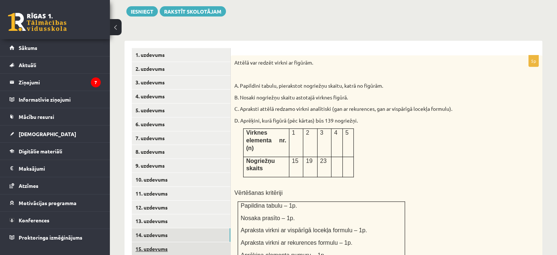
click at [153, 242] on link "15. uzdevums" at bounding box center [181, 249] width 99 height 14
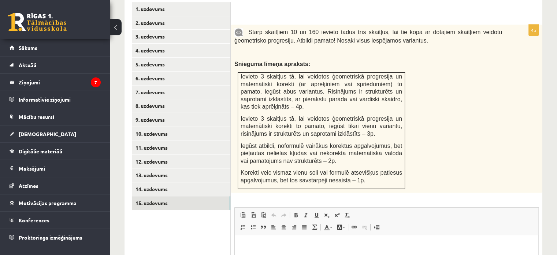
scroll to position [294, 0]
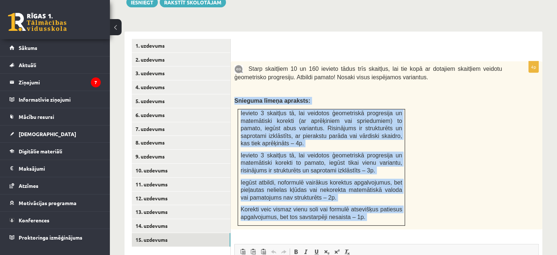
drag, startPoint x: 387, startPoint y: 68, endPoint x: 258, endPoint y: 272, distance: 240.7
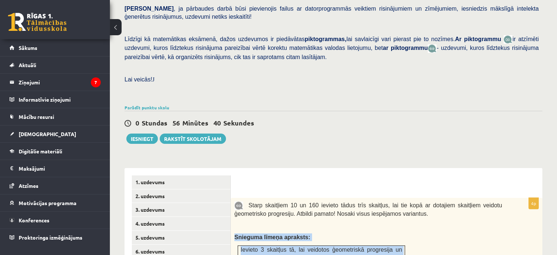
scroll to position [155, 0]
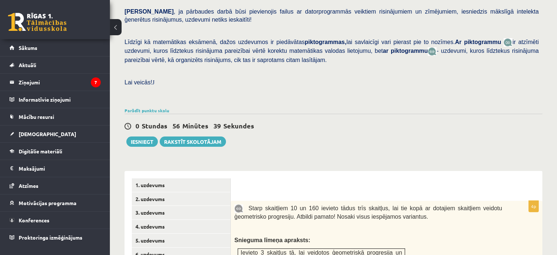
click at [287, 205] on span "Starp skaitļiem 10 un 160 ievieto tādus trīs skaitļus, lai tie kopā ar dotajiem…" at bounding box center [368, 212] width 268 height 15
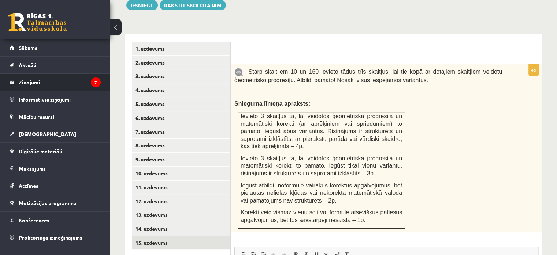
scroll to position [338, 0]
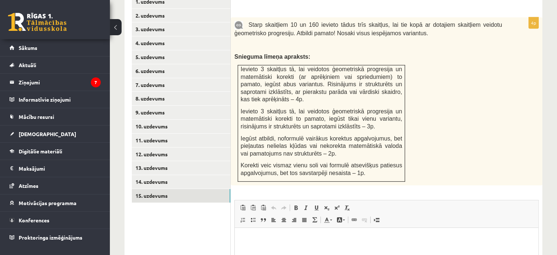
click at [314, 135] on span "Iegūst atbildi, noformulē vairākus korektus apgalvojumus, bet pieļautas neliela…" at bounding box center [322, 145] width 162 height 21
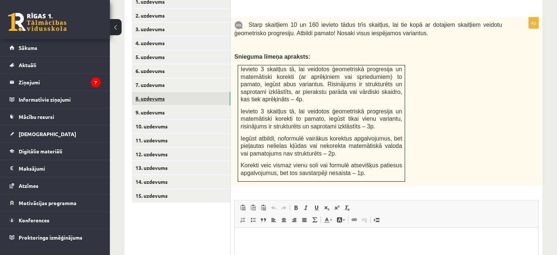
click at [194, 92] on link "8. uzdevums" at bounding box center [181, 99] width 99 height 14
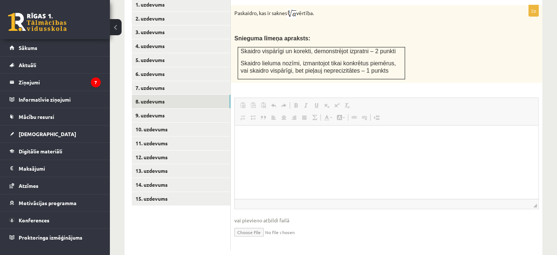
scroll to position [0, 0]
click at [259, 224] on input "file" at bounding box center [386, 231] width 304 height 15
type input "**********"
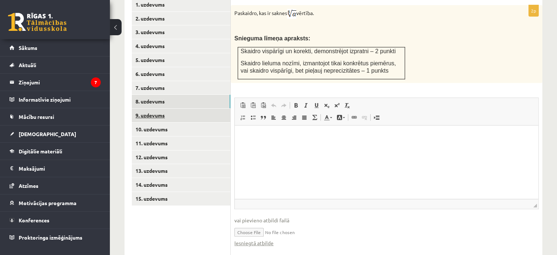
click at [176, 108] on link "9. uzdevums" at bounding box center [181, 115] width 99 height 14
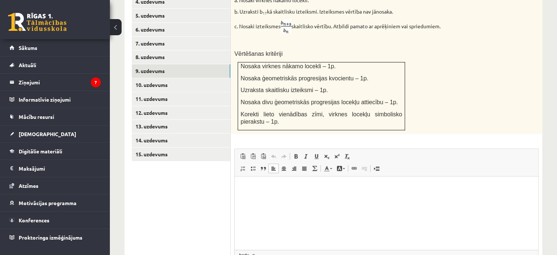
scroll to position [431, 0]
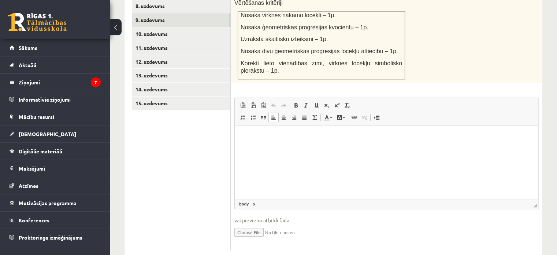
click at [257, 224] on input "file" at bounding box center [386, 231] width 304 height 15
type input "**********"
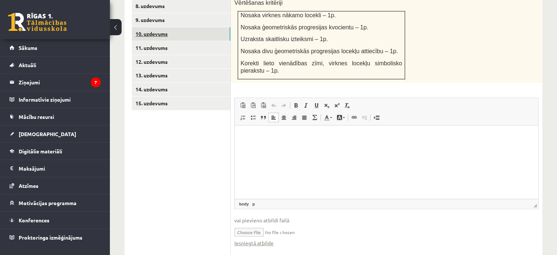
click at [171, 27] on link "10. uzdevums" at bounding box center [181, 34] width 99 height 14
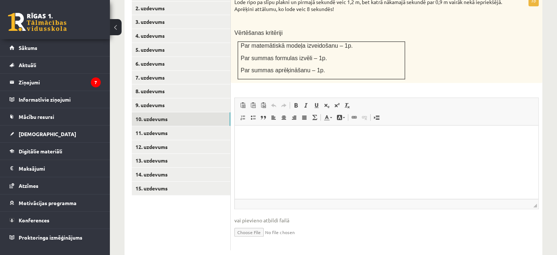
scroll to position [0, 0]
click at [268, 224] on input "file" at bounding box center [386, 231] width 304 height 15
type input "**********"
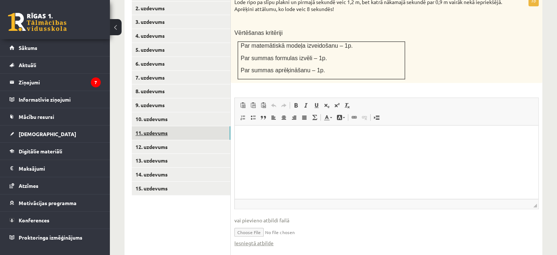
click at [200, 126] on link "11. uzdevums" at bounding box center [181, 133] width 99 height 14
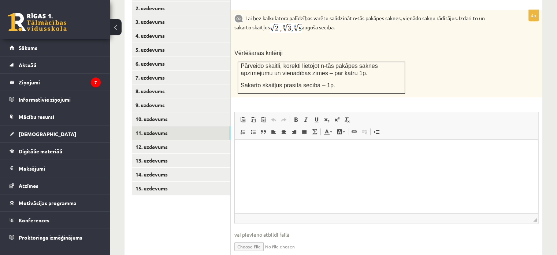
click at [265, 238] on input "file" at bounding box center [386, 245] width 304 height 15
type input "**********"
click at [215, 140] on link "12. uzdevums" at bounding box center [181, 147] width 99 height 14
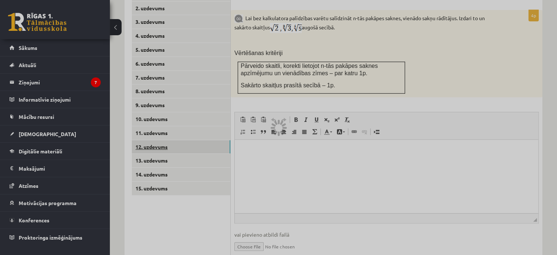
scroll to position [308, 0]
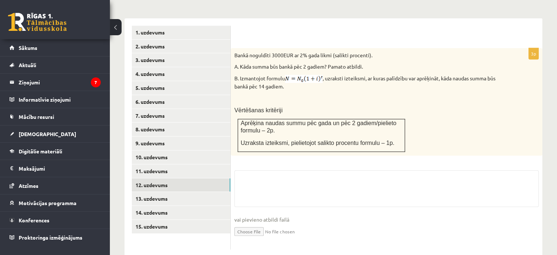
click at [249, 223] on input "file" at bounding box center [386, 230] width 304 height 15
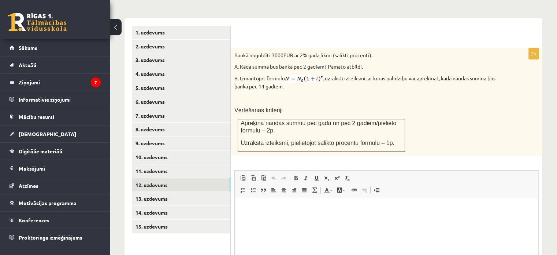
scroll to position [0, 0]
type input "**********"
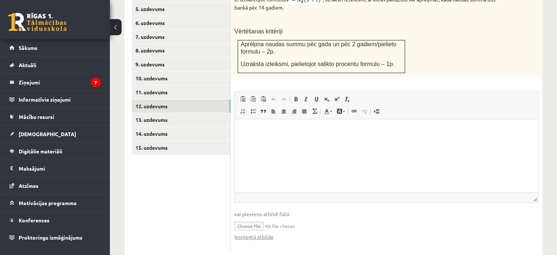
scroll to position [388, 0]
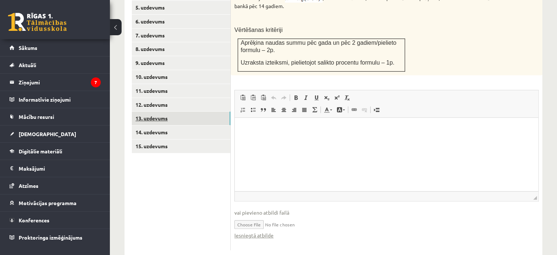
click at [201, 111] on link "13. uzdevums" at bounding box center [181, 118] width 99 height 14
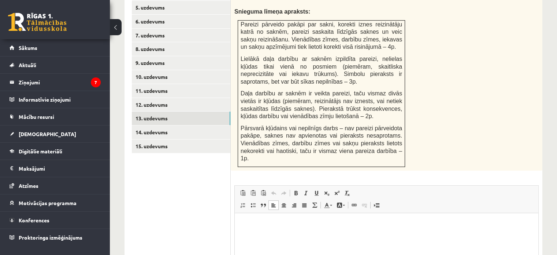
scroll to position [461, 0]
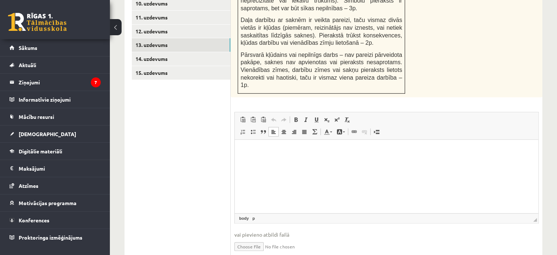
click at [244, 238] on input "file" at bounding box center [386, 245] width 304 height 15
type input "**********"
click at [191, 52] on link "14. uzdevums" at bounding box center [181, 59] width 99 height 14
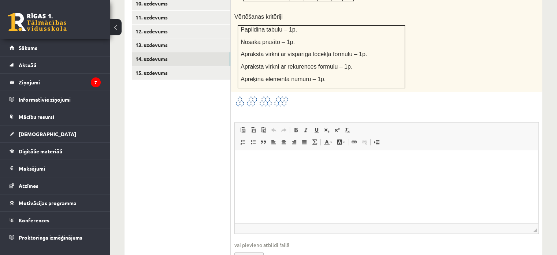
scroll to position [0, 0]
click at [253, 248] on input "file" at bounding box center [386, 255] width 304 height 15
type input "**********"
click at [173, 66] on link "15. uzdevums" at bounding box center [181, 73] width 99 height 14
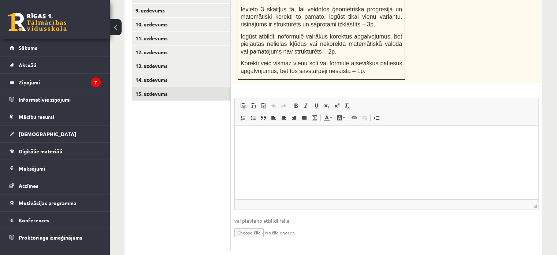
click at [253, 224] on input "file" at bounding box center [386, 231] width 304 height 15
type input "**********"
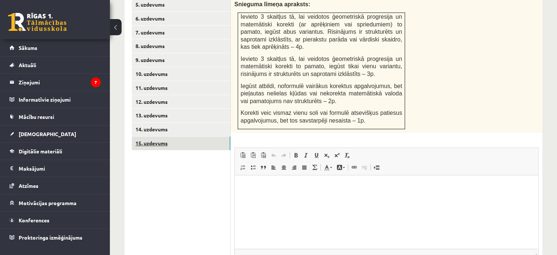
scroll to position [330, 0]
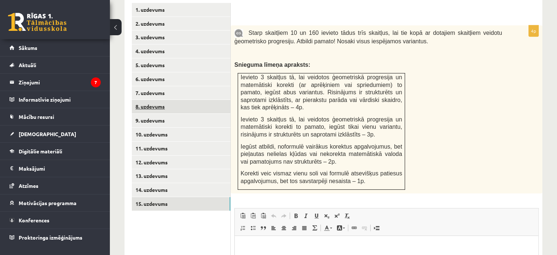
click at [198, 100] on link "8. uzdevums" at bounding box center [181, 107] width 99 height 14
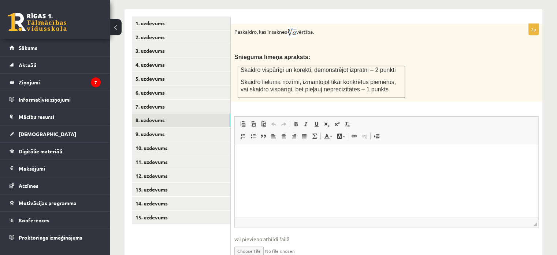
scroll to position [343, 0]
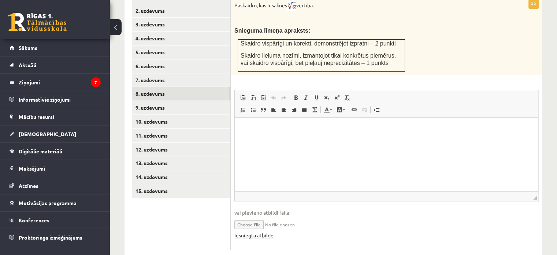
click at [262, 231] on link "Iesniegtā atbilde" at bounding box center [253, 235] width 39 height 8
click at [175, 101] on link "9. uzdevums" at bounding box center [181, 108] width 99 height 14
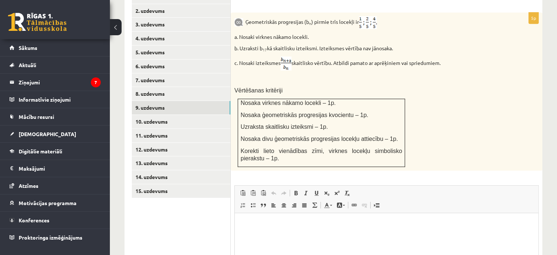
scroll to position [438, 0]
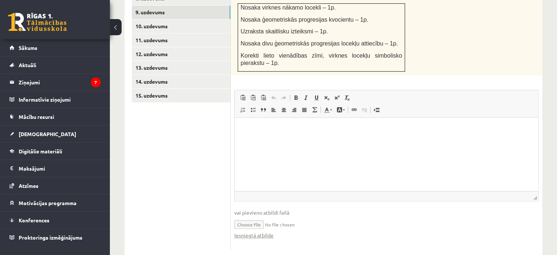
click at [272, 231] on link "Iesniegtā atbilde" at bounding box center [253, 235] width 39 height 8
click at [196, 19] on link "10. uzdevums" at bounding box center [181, 26] width 99 height 14
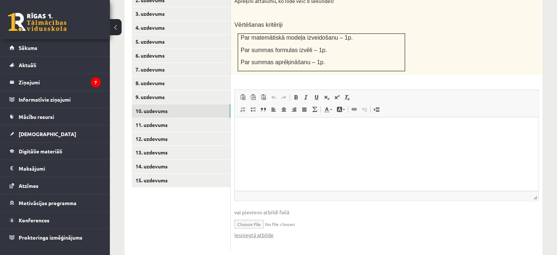
scroll to position [0, 0]
click at [261, 231] on link "Iesniegtā atbilde" at bounding box center [253, 235] width 39 height 8
click at [182, 118] on link "11. uzdevums" at bounding box center [181, 125] width 99 height 14
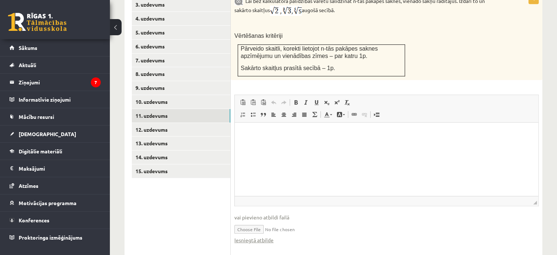
scroll to position [368, 0]
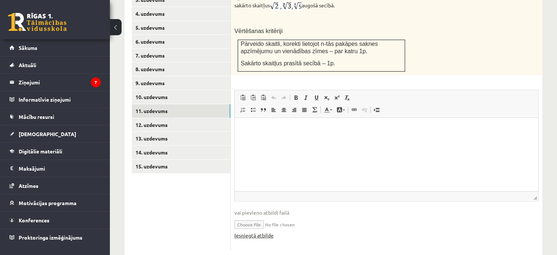
click at [266, 231] on link "Iesniegtā atbilde" at bounding box center [253, 235] width 39 height 8
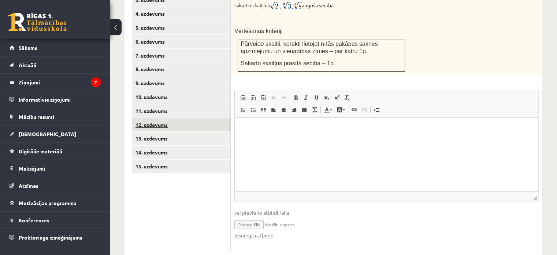
click at [197, 118] on link "12. uzdevums" at bounding box center [181, 125] width 99 height 14
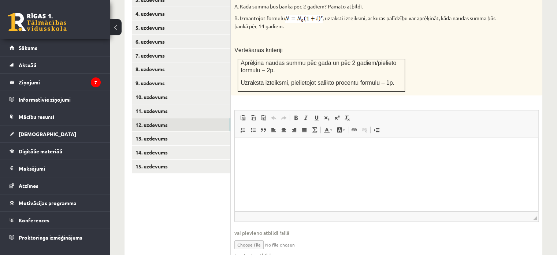
scroll to position [0, 0]
click at [262, 251] on link "Iesniegtā atbilde" at bounding box center [253, 255] width 39 height 8
click at [200, 131] on link "13. uzdevums" at bounding box center [181, 138] width 99 height 14
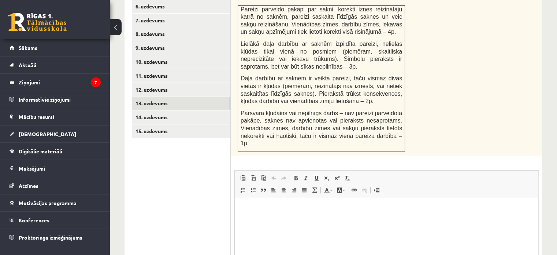
scroll to position [475, 0]
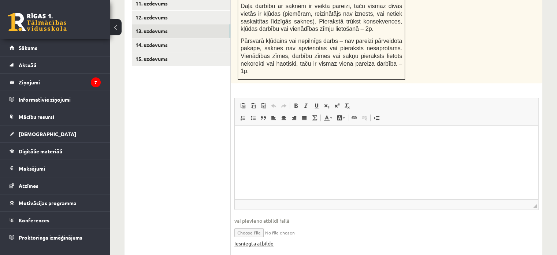
click at [260, 239] on link "Iesniegtā atbilde" at bounding box center [253, 243] width 39 height 8
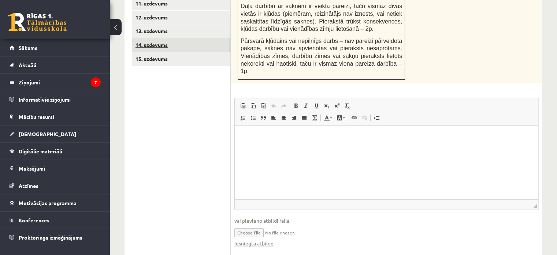
click at [193, 38] on link "14. uzdevums" at bounding box center [181, 45] width 99 height 14
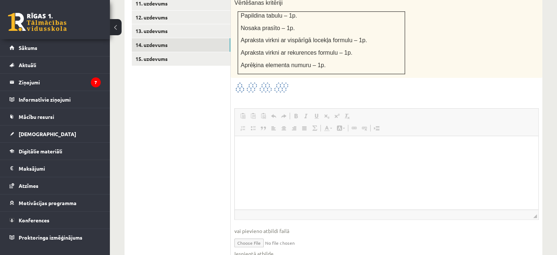
scroll to position [0, 0]
click at [255, 249] on link "Iesniegtā atbilde" at bounding box center [253, 253] width 39 height 8
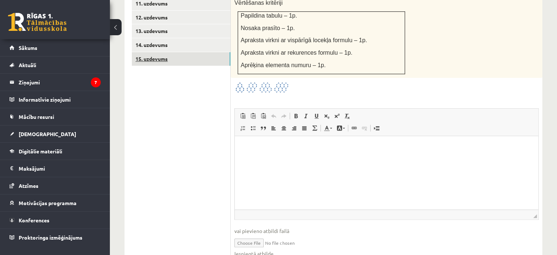
click at [208, 52] on link "15. uzdevums" at bounding box center [181, 59] width 99 height 14
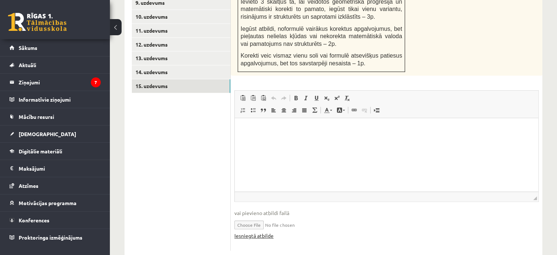
click at [263, 231] on link "Iesniegtā atbilde" at bounding box center [253, 235] width 39 height 8
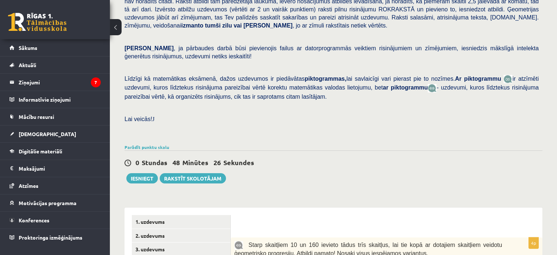
scroll to position [118, 0]
click at [195, 215] on link "1. uzdevums" at bounding box center [181, 222] width 99 height 14
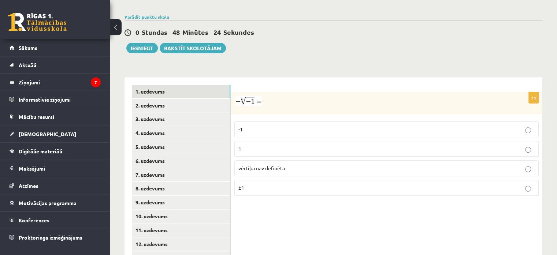
scroll to position [265, 0]
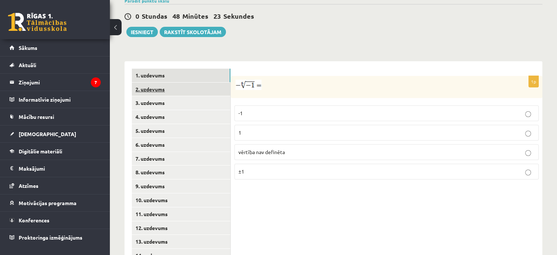
click at [179, 82] on link "2. uzdevums" at bounding box center [181, 89] width 99 height 14
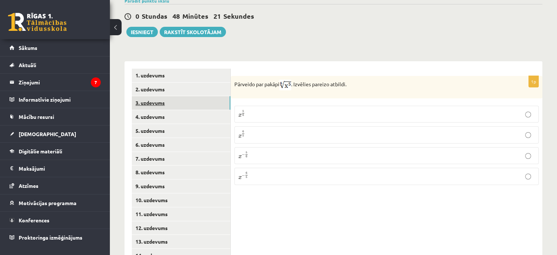
click at [182, 96] on link "3. uzdevums" at bounding box center [181, 103] width 99 height 14
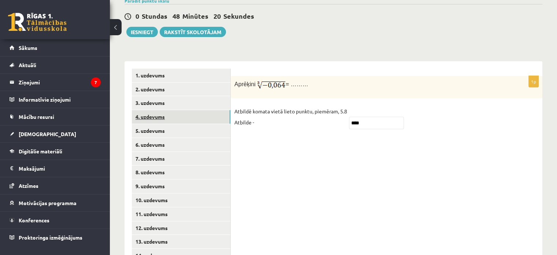
click at [186, 110] on link "4. uzdevums" at bounding box center [181, 117] width 99 height 14
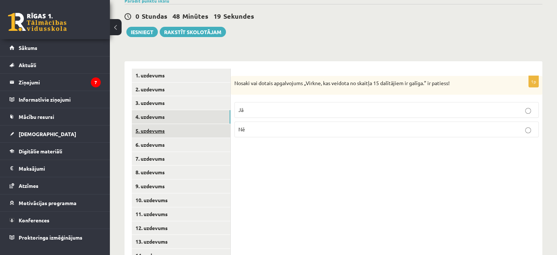
click at [186, 124] on link "5. uzdevums" at bounding box center [181, 131] width 99 height 14
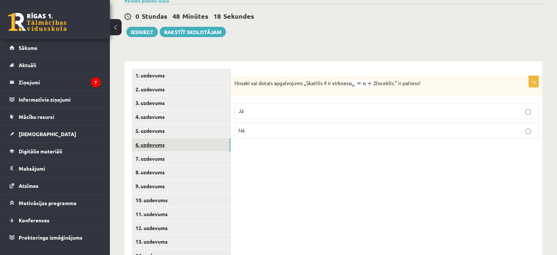
click at [189, 138] on link "6. uzdevums" at bounding box center [181, 145] width 99 height 14
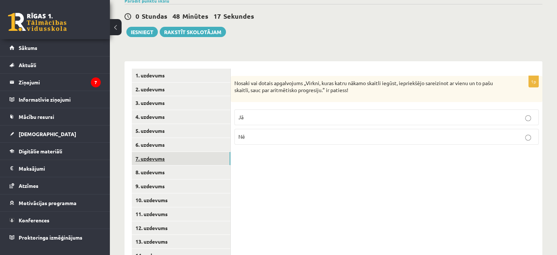
click at [186, 152] on link "7. uzdevums" at bounding box center [181, 159] width 99 height 14
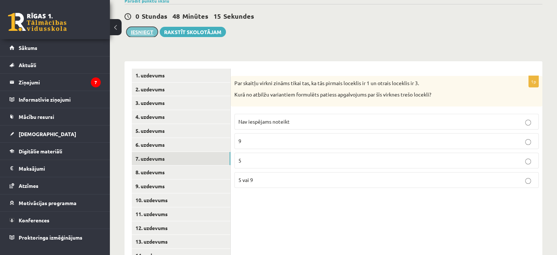
click at [142, 27] on button "Iesniegt" at bounding box center [141, 32] width 31 height 10
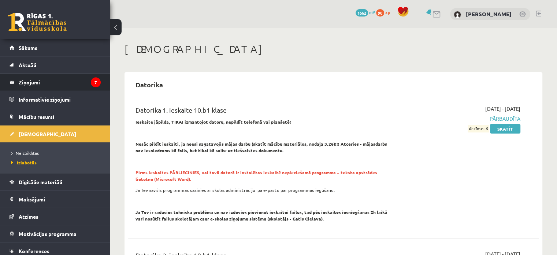
click at [71, 87] on legend "Ziņojumi 7" at bounding box center [60, 82] width 82 height 17
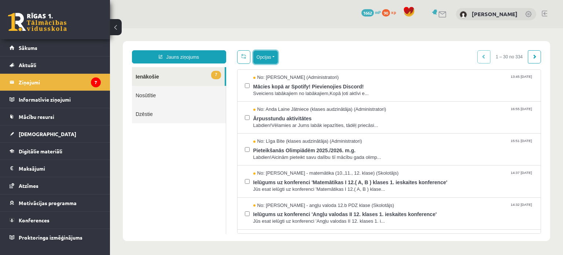
click at [270, 60] on button "Opcijas" at bounding box center [265, 57] width 25 height 13
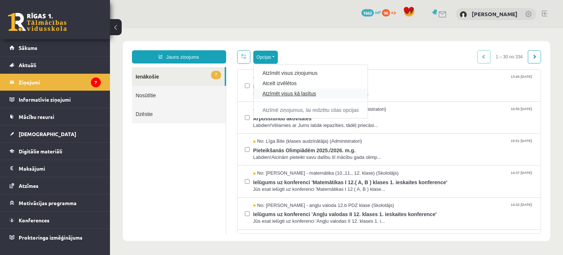
click at [279, 94] on link "Atzīmēt visus kā lasītus" at bounding box center [310, 93] width 96 height 7
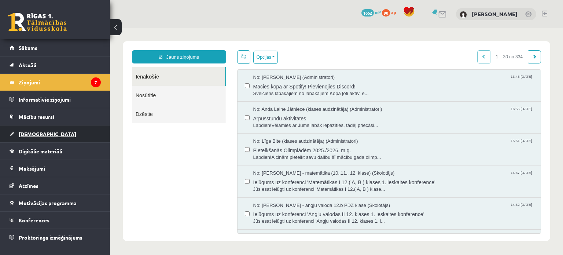
click at [51, 127] on link "[DEMOGRAPHIC_DATA]" at bounding box center [55, 133] width 91 height 17
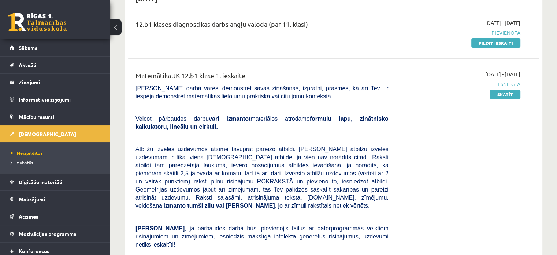
scroll to position [37, 0]
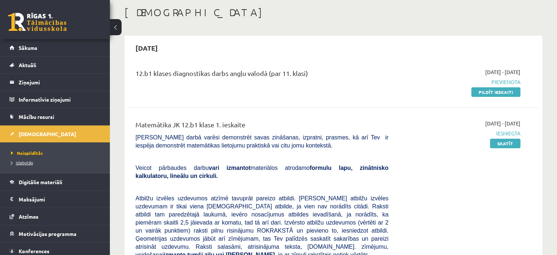
click at [29, 164] on span "Izlabotās" at bounding box center [22, 162] width 22 height 6
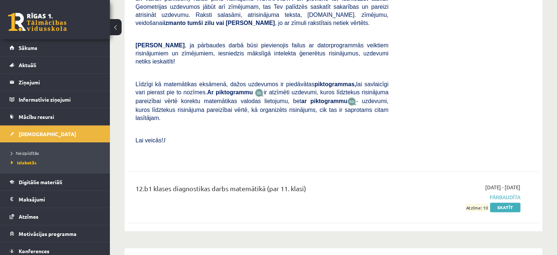
scroll to position [3944, 0]
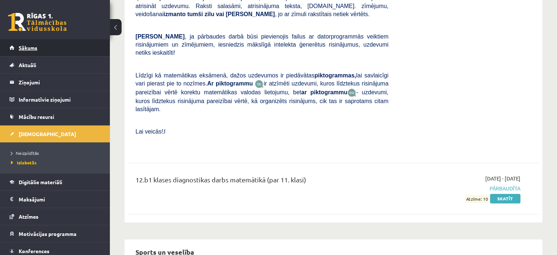
click at [53, 45] on link "Sākums" at bounding box center [55, 47] width 91 height 17
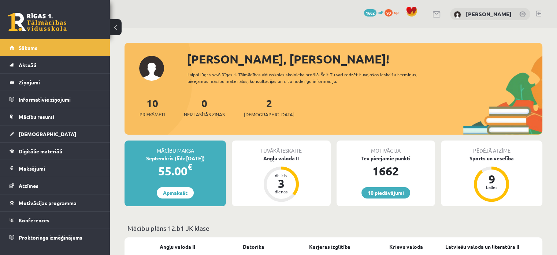
click at [285, 182] on div "3" at bounding box center [281, 183] width 22 height 12
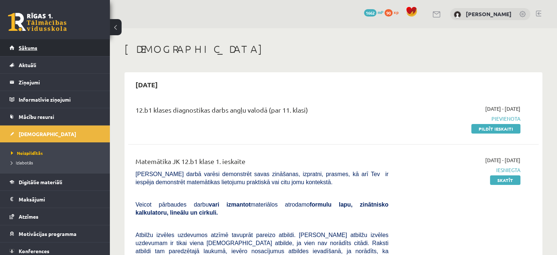
click at [32, 45] on span "Sākums" at bounding box center [28, 47] width 19 height 7
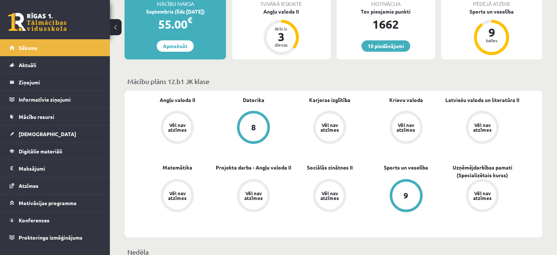
scroll to position [37, 0]
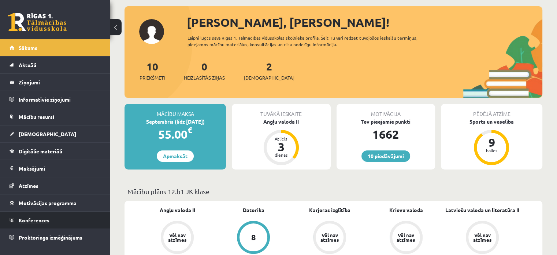
click at [71, 220] on link "Konferences" at bounding box center [55, 219] width 91 height 17
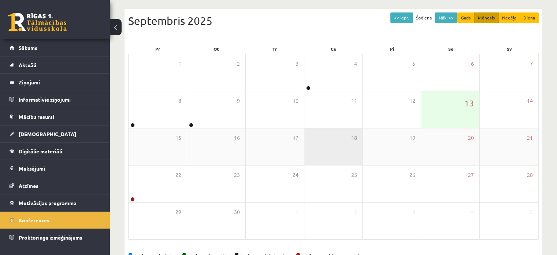
scroll to position [73, 0]
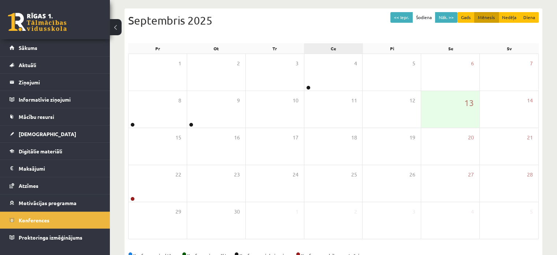
click at [357, 51] on div "Ce" at bounding box center [333, 48] width 59 height 10
